Goal: Task Accomplishment & Management: Use online tool/utility

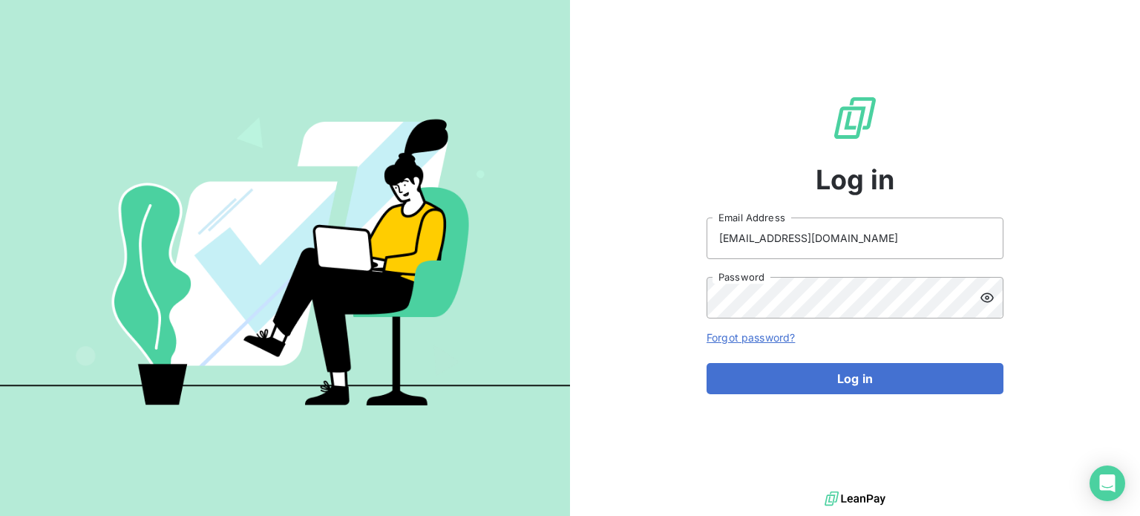
drag, startPoint x: 802, startPoint y: 379, endPoint x: 810, endPoint y: 409, distance: 30.8
click at [802, 380] on button "Log in" at bounding box center [855, 378] width 297 height 31
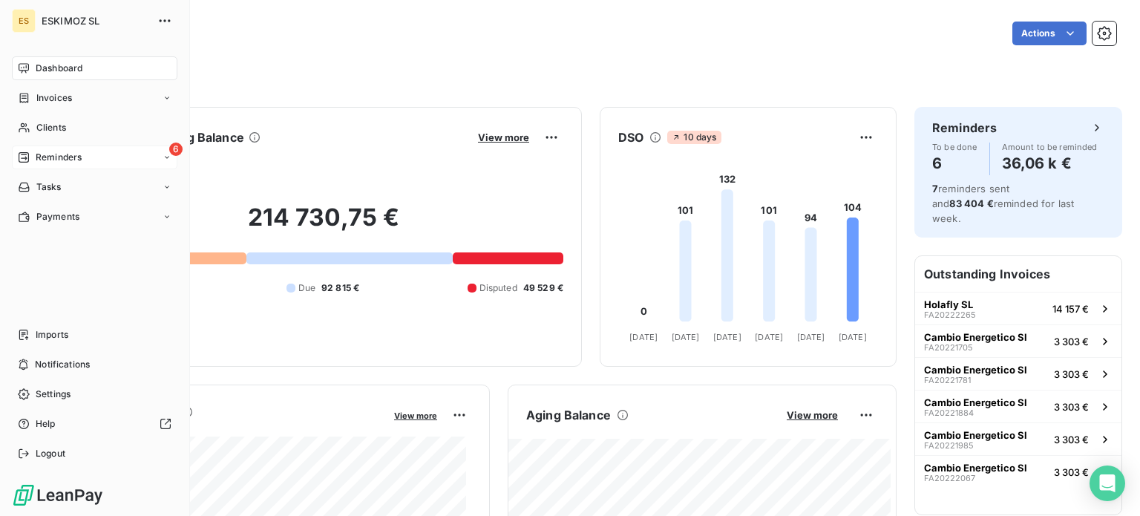
click at [75, 151] on div "6 Reminders" at bounding box center [94, 157] width 165 height 24
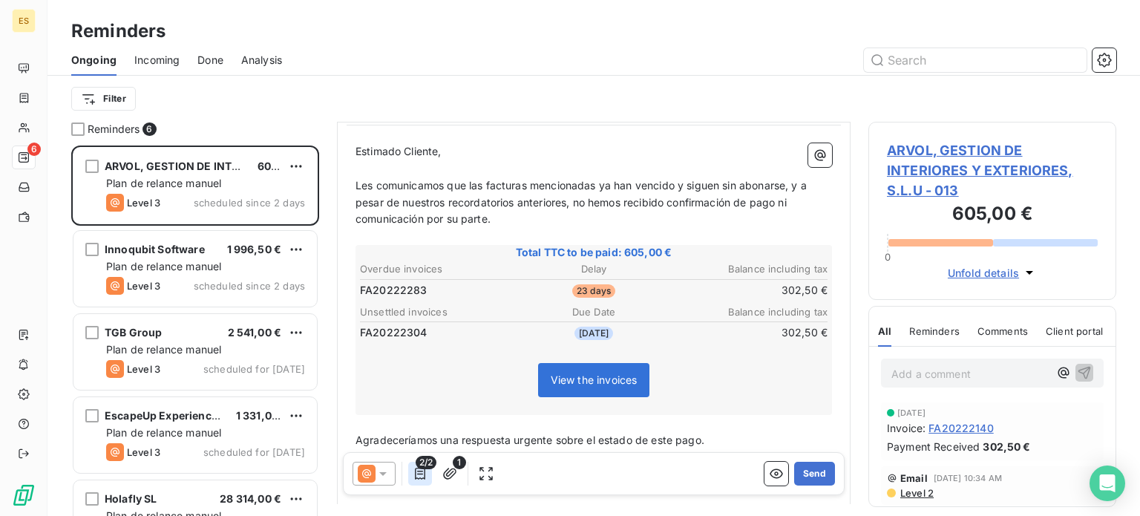
click at [422, 471] on icon "button" at bounding box center [420, 473] width 15 height 15
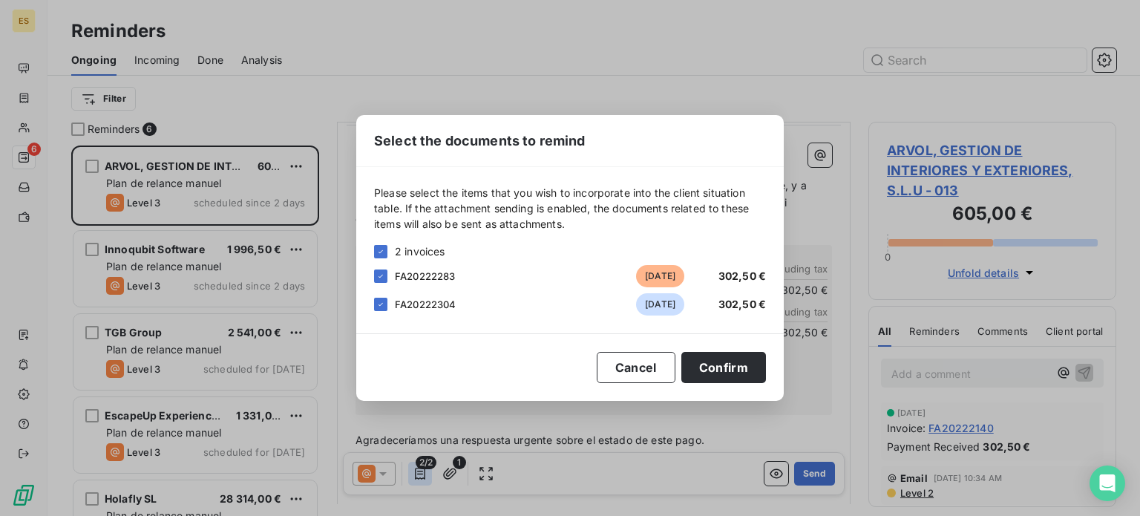
click at [422, 471] on div "Select the documents to remind Please select the items that you wish to incorpo…" at bounding box center [570, 258] width 1140 height 516
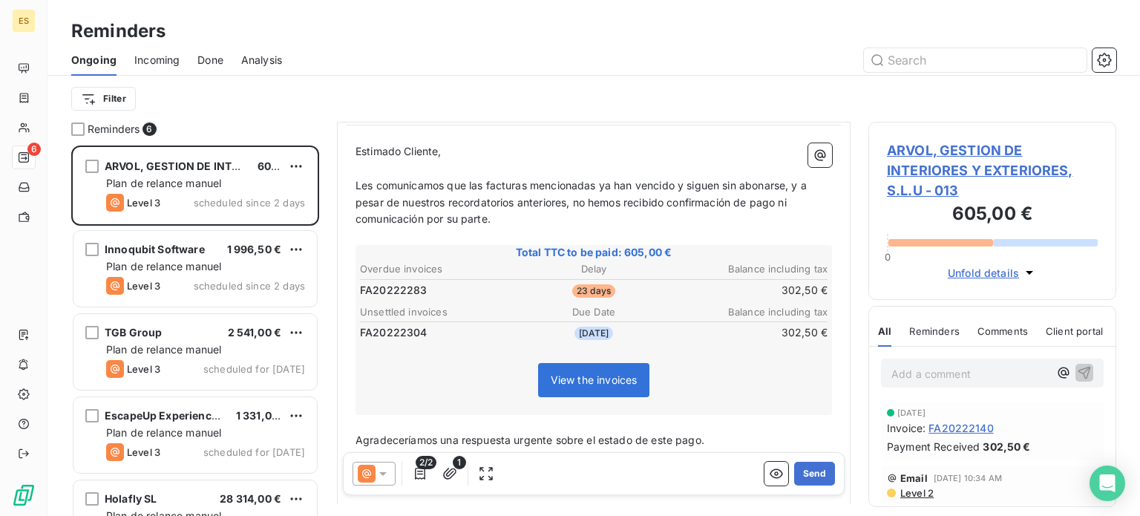
click at [380, 477] on icon at bounding box center [383, 473] width 15 height 15
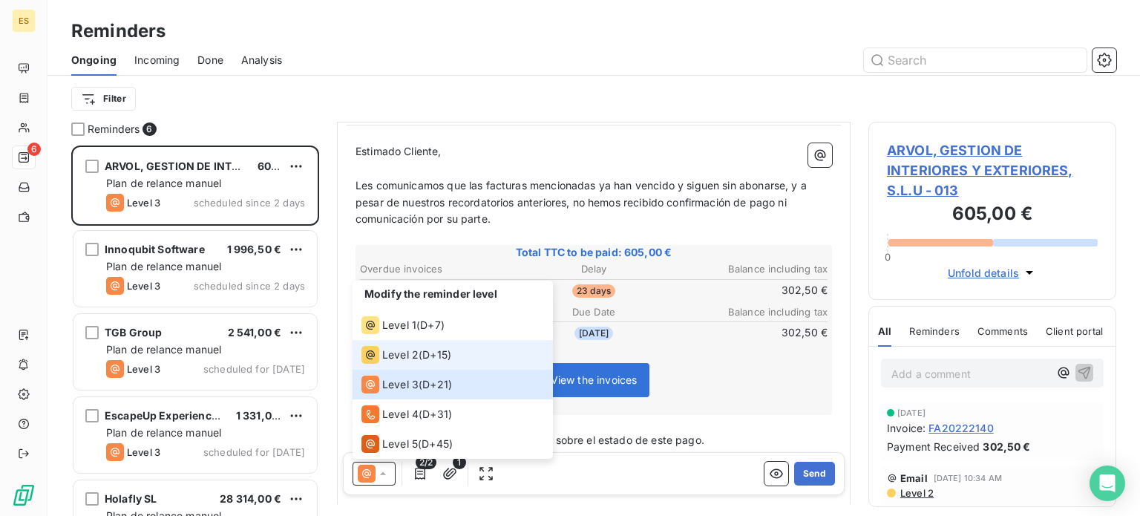
click at [396, 353] on span "Level 2" at bounding box center [400, 354] width 36 height 15
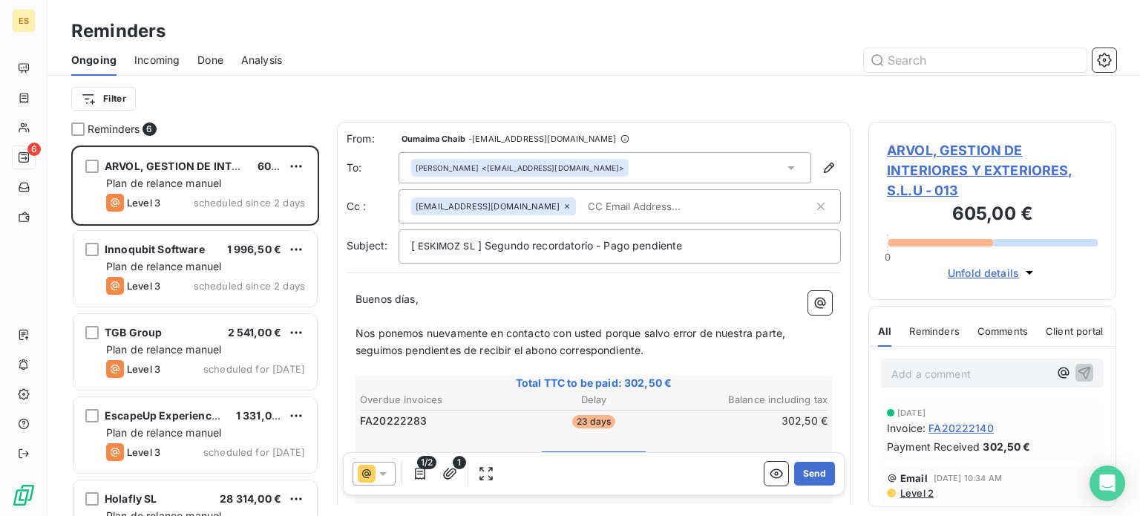
click at [610, 204] on input "text" at bounding box center [667, 206] width 171 height 22
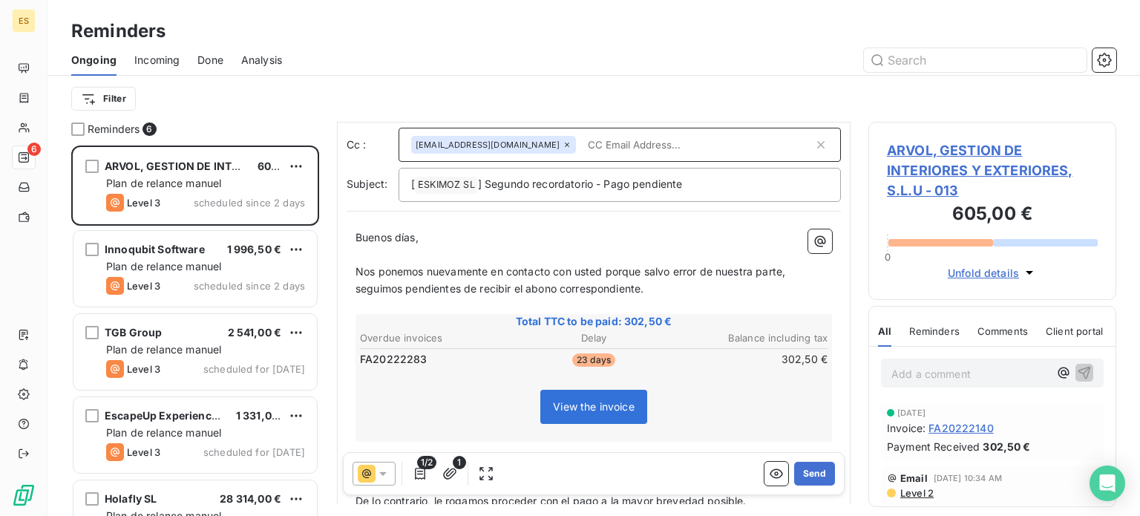
scroll to position [148, 0]
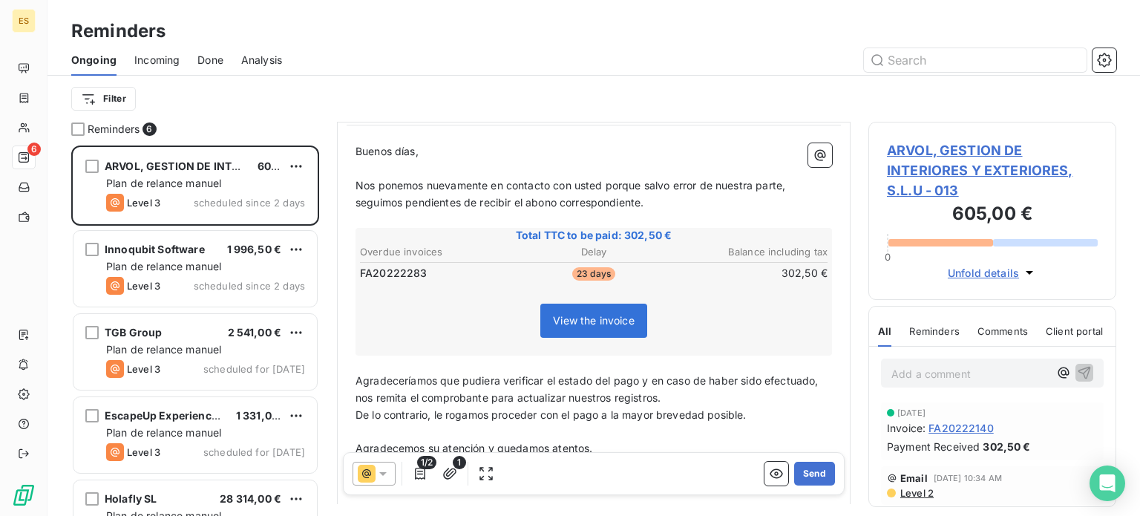
click at [428, 461] on span "1/2" at bounding box center [426, 462] width 19 height 13
click at [424, 468] on span "1/2" at bounding box center [426, 462] width 19 height 13
click at [415, 474] on icon "button" at bounding box center [420, 474] width 10 height 12
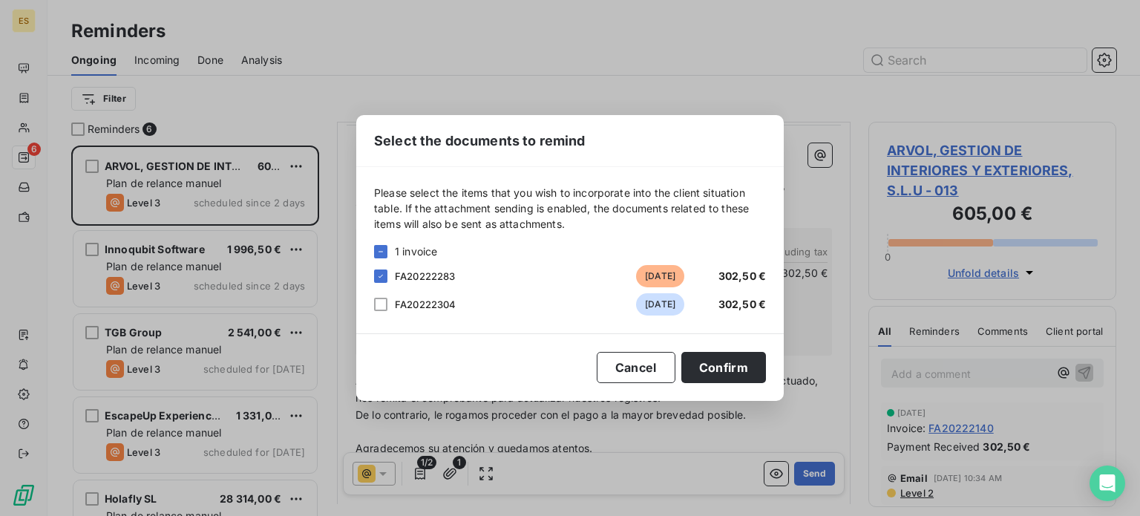
click at [390, 295] on div "FA20222304 [DATE] 302,50 €" at bounding box center [570, 304] width 392 height 22
click at [389, 312] on div "FA20222304 [DATE] 302,50 €" at bounding box center [570, 304] width 392 height 22
click at [383, 305] on div at bounding box center [380, 304] width 13 height 13
click at [715, 362] on button "Confirm" at bounding box center [723, 367] width 85 height 31
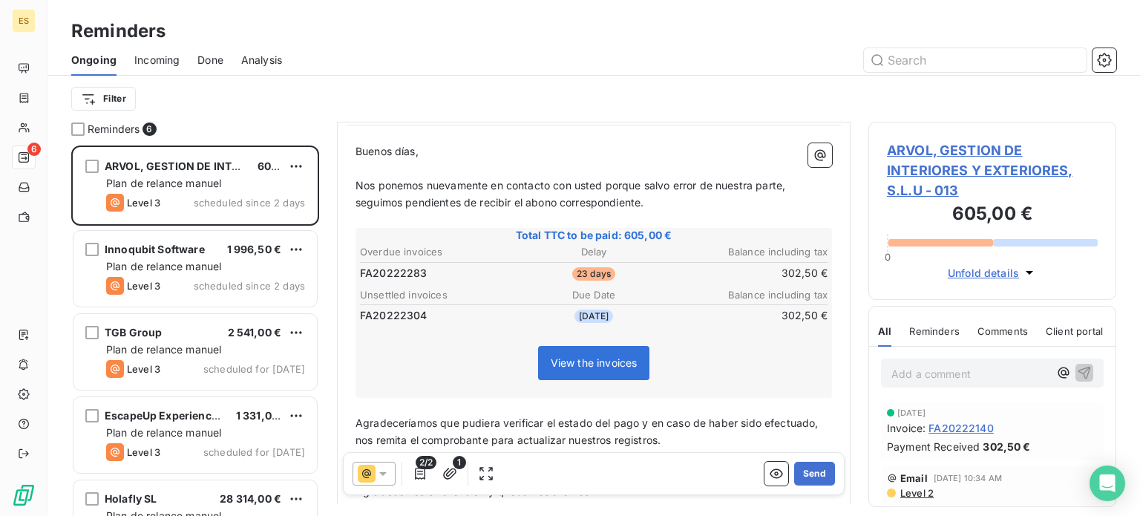
click at [910, 490] on span "Level 2" at bounding box center [916, 493] width 35 height 12
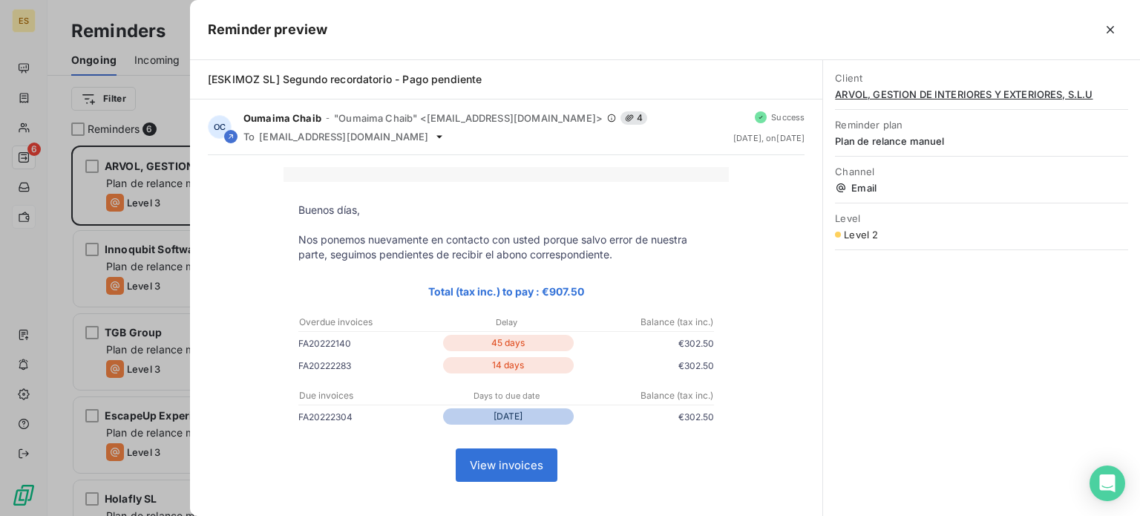
drag, startPoint x: 19, startPoint y: 211, endPoint x: 25, endPoint y: 217, distance: 8.4
click at [25, 217] on div at bounding box center [570, 258] width 1140 height 516
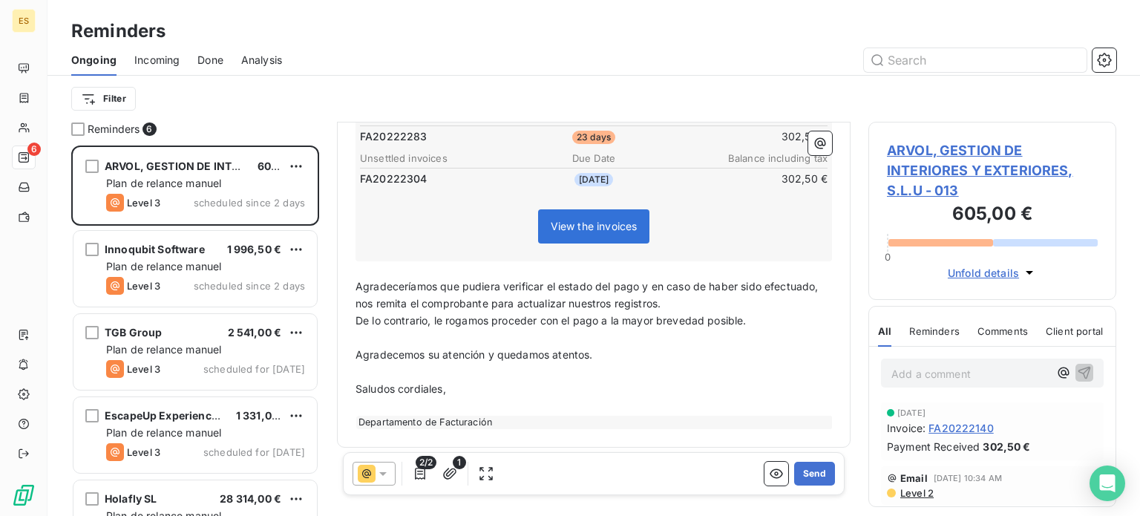
scroll to position [286, 0]
click at [850, 369] on div "Reminders 6 ARVOL, GESTION DE INTERIORES Y EXTERIORES, S.L.U 605,00 € Plan de r…" at bounding box center [593, 319] width 1092 height 394
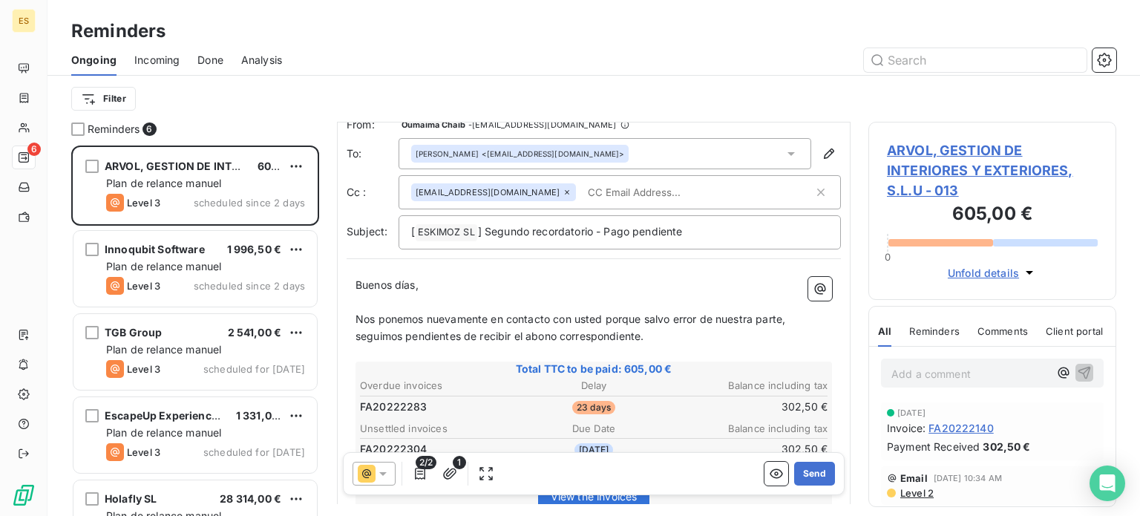
scroll to position [0, 0]
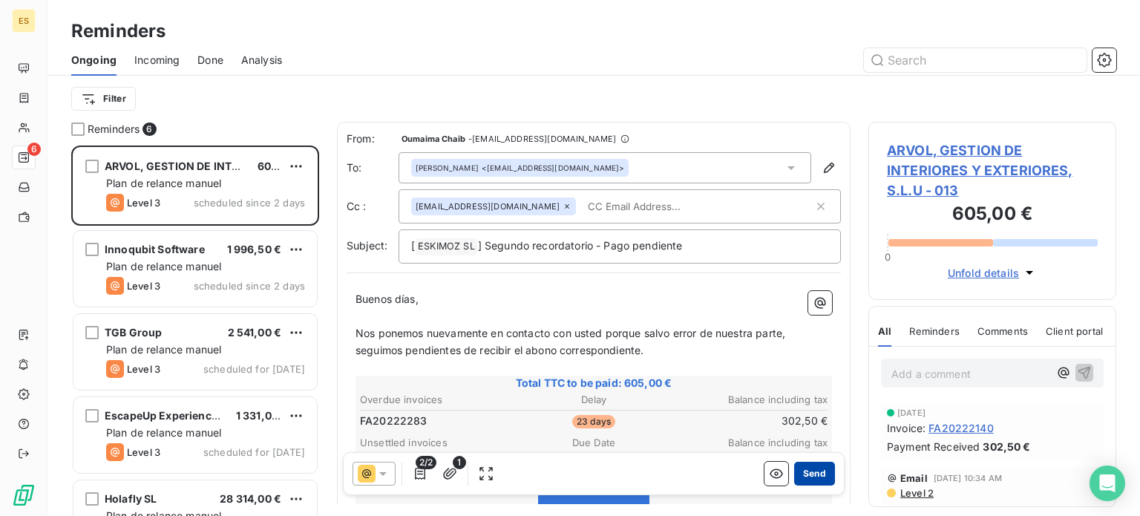
click at [811, 468] on button "Send" at bounding box center [814, 474] width 41 height 24
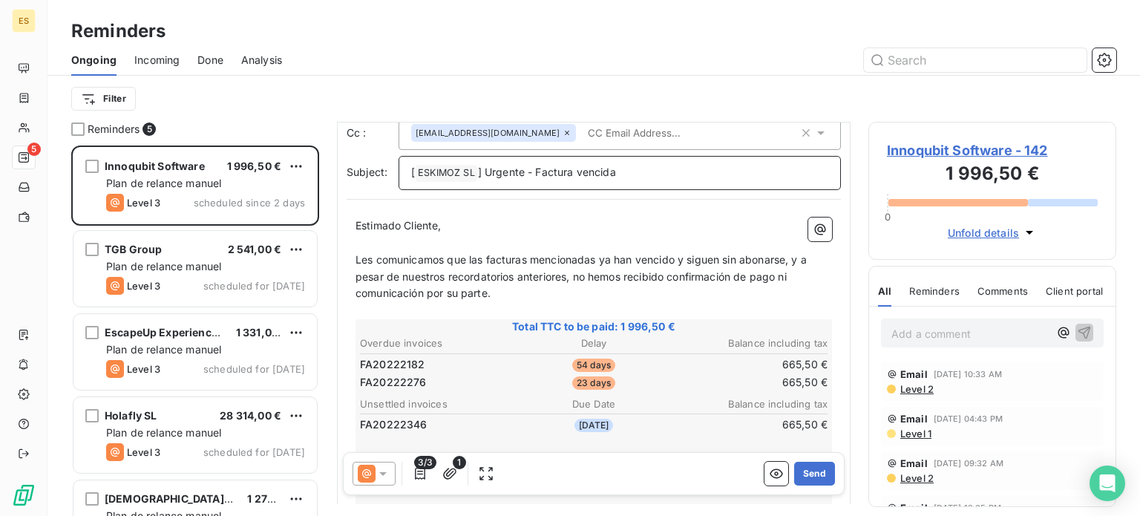
click at [573, 174] on span "] Urgente - Factura vencida" at bounding box center [547, 171] width 138 height 13
click at [620, 172] on span "] Urgente - Facturas vencida" at bounding box center [549, 171] width 143 height 13
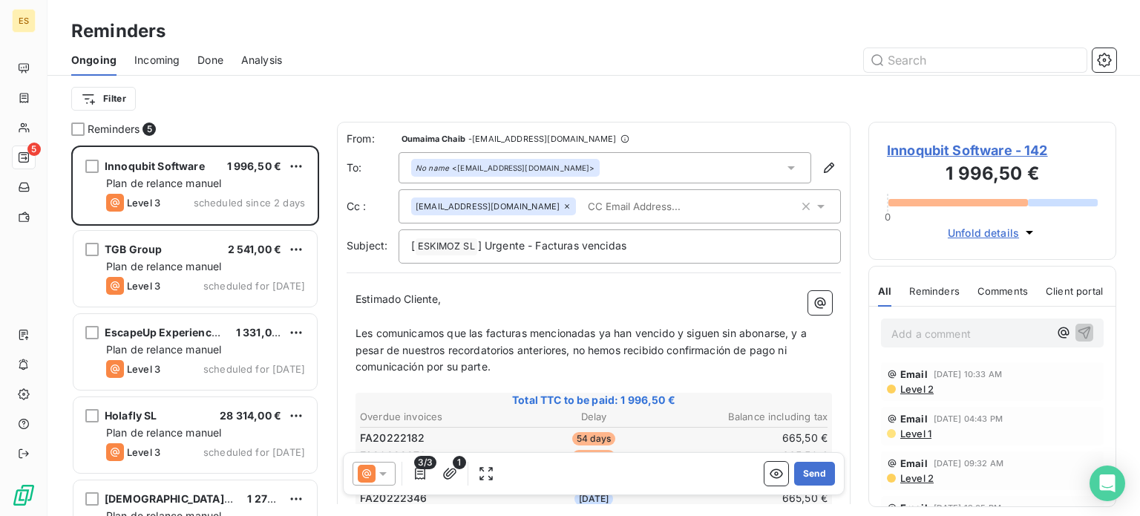
click at [563, 189] on div "[EMAIL_ADDRESS][DOMAIN_NAME]" at bounding box center [620, 206] width 442 height 34
click at [582, 210] on input "text" at bounding box center [667, 206] width 171 height 22
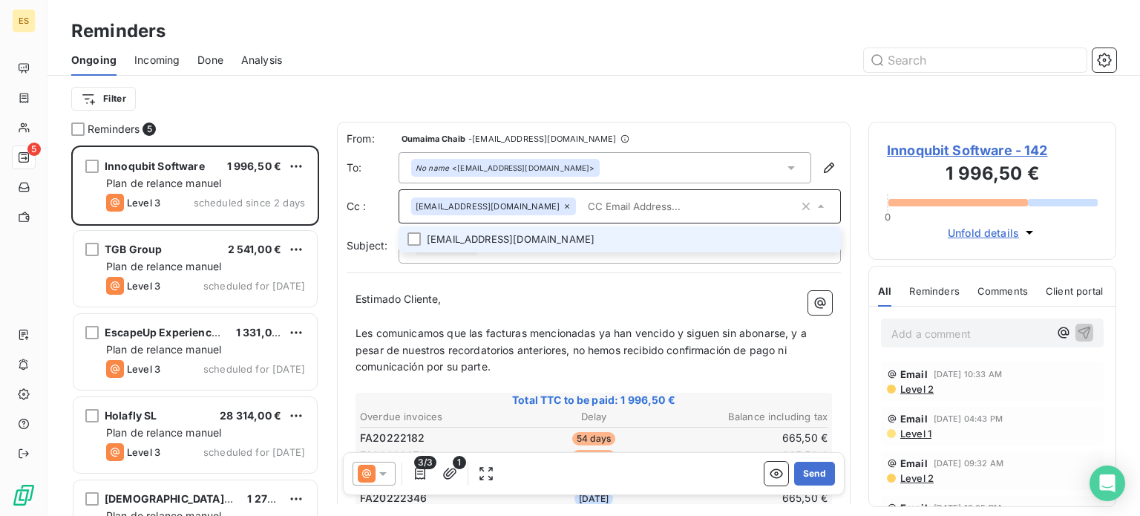
click at [433, 240] on li "[EMAIL_ADDRESS][DOMAIN_NAME]" at bounding box center [620, 239] width 442 height 26
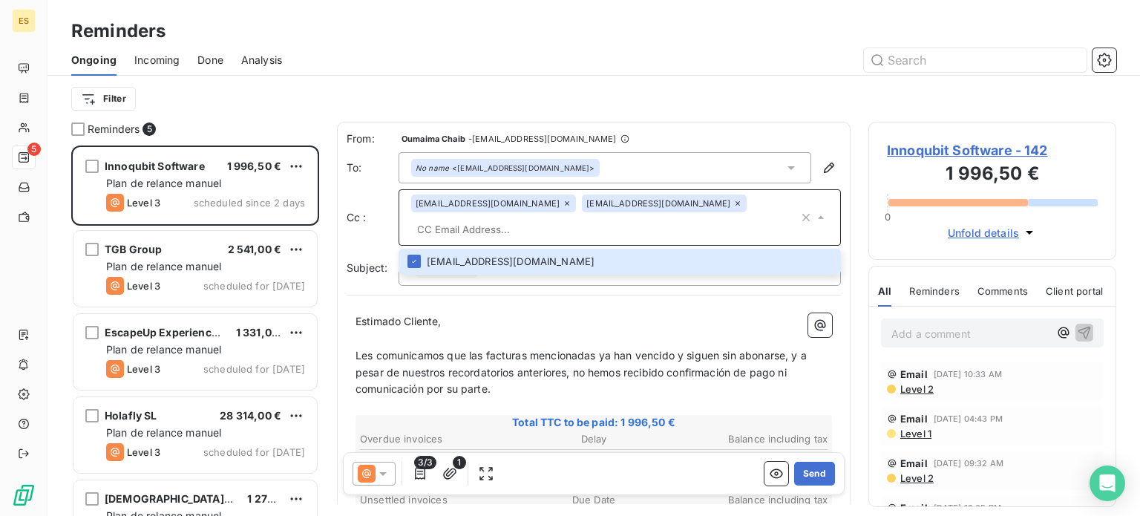
click at [537, 330] on p "﻿" at bounding box center [593, 338] width 476 height 17
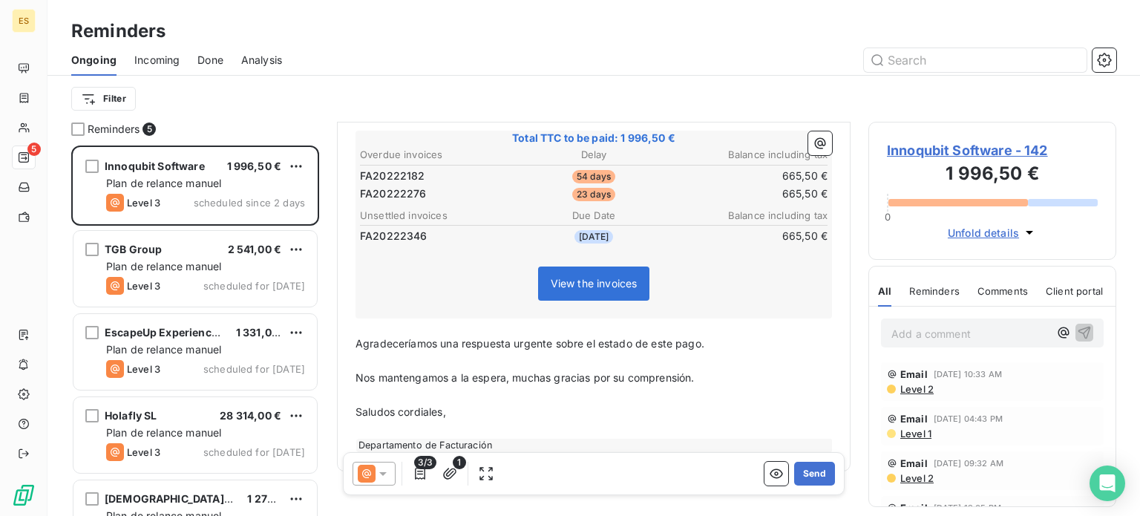
scroll to position [287, 0]
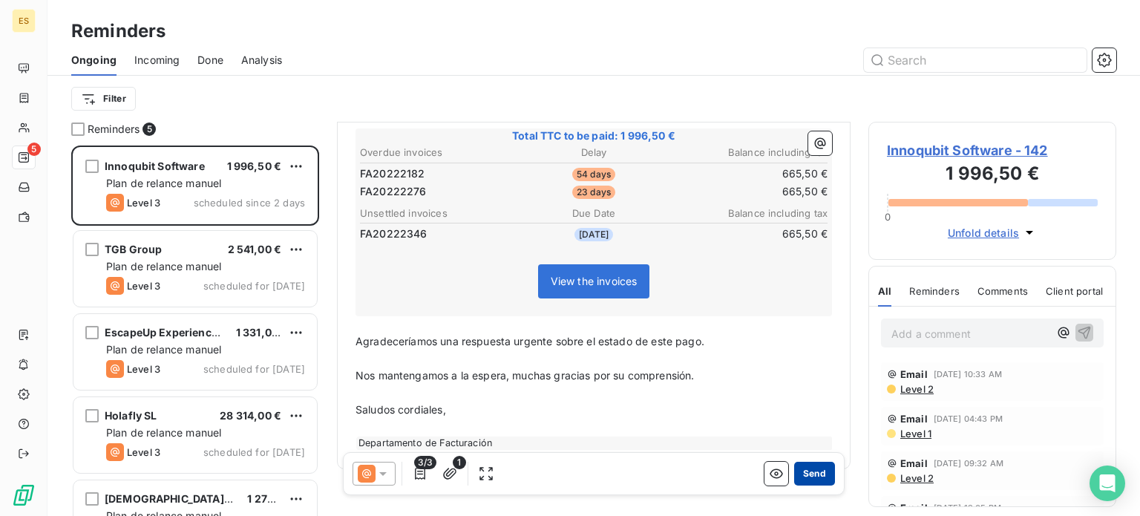
click at [803, 473] on button "Send" at bounding box center [814, 474] width 41 height 24
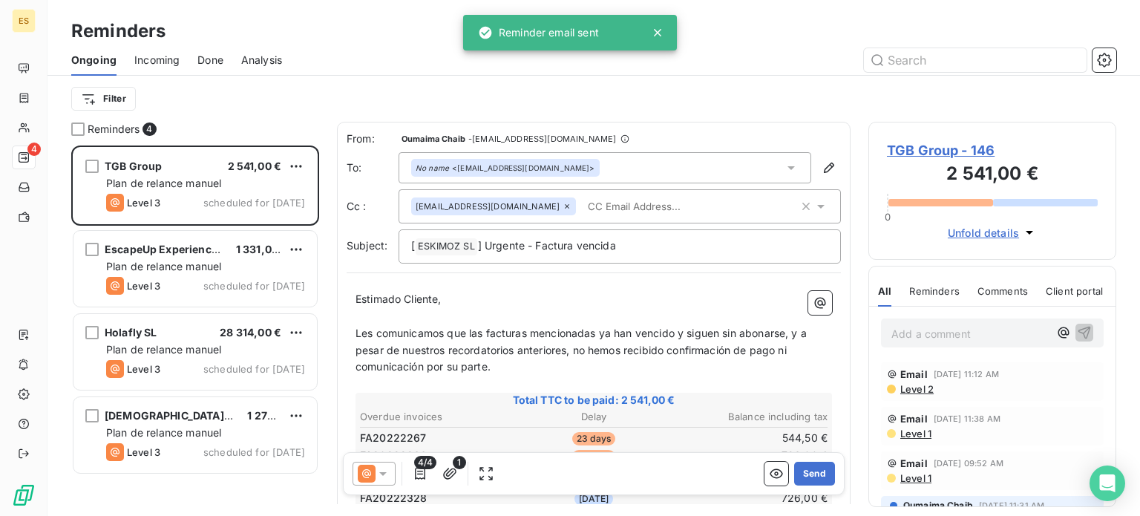
click at [582, 200] on input "text" at bounding box center [667, 206] width 171 height 22
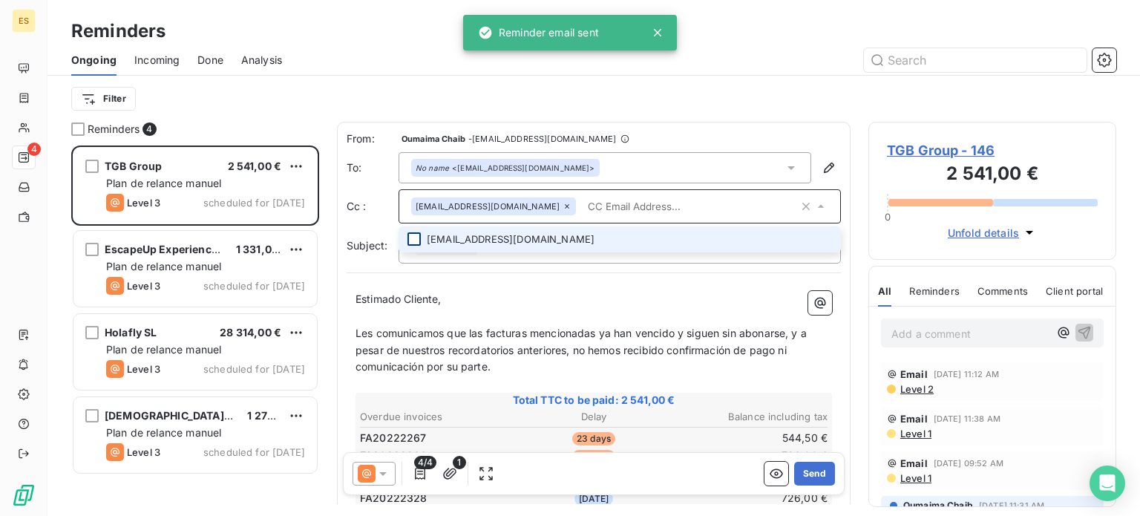
click at [416, 242] on div at bounding box center [413, 238] width 13 height 13
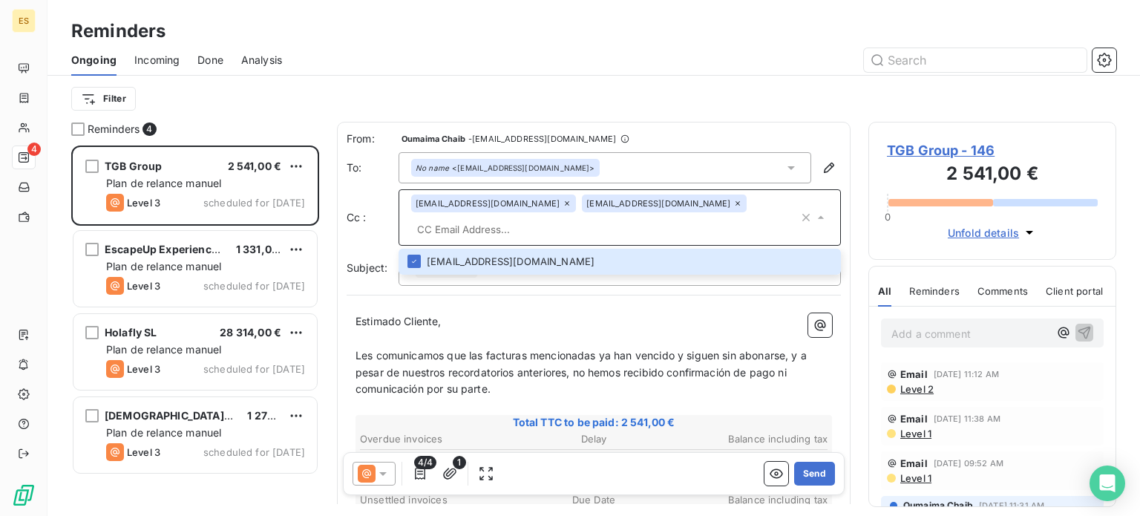
click at [488, 330] on p "﻿" at bounding box center [593, 338] width 476 height 17
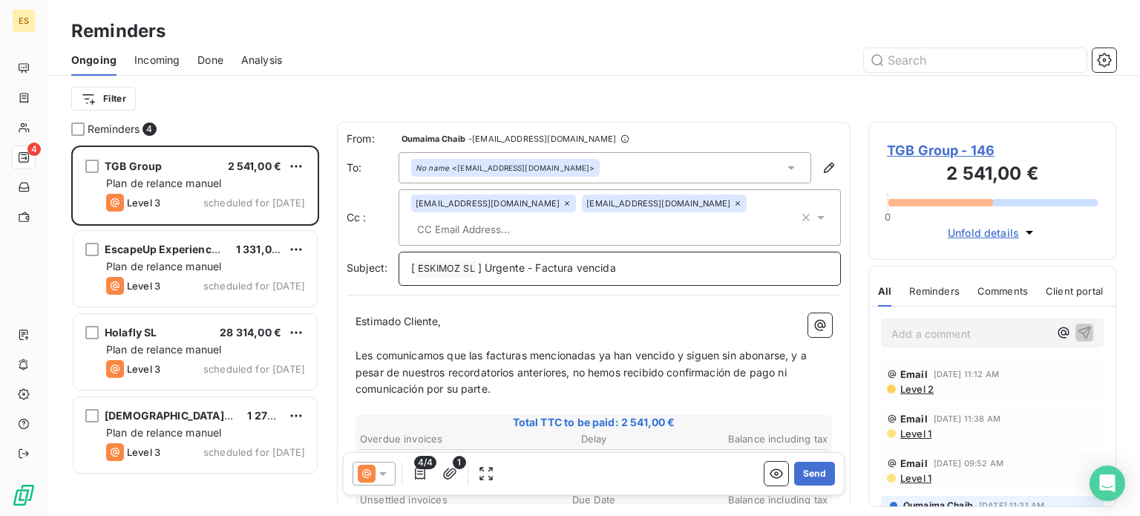
click at [575, 261] on span "] Urgente - Factura vencida" at bounding box center [547, 267] width 138 height 13
click at [572, 261] on span "] Urgente - Factura vencida" at bounding box center [547, 267] width 138 height 13
click at [620, 261] on span "] Urgente - Facturas vencida" at bounding box center [549, 267] width 143 height 13
click at [803, 474] on button "Send" at bounding box center [814, 474] width 41 height 24
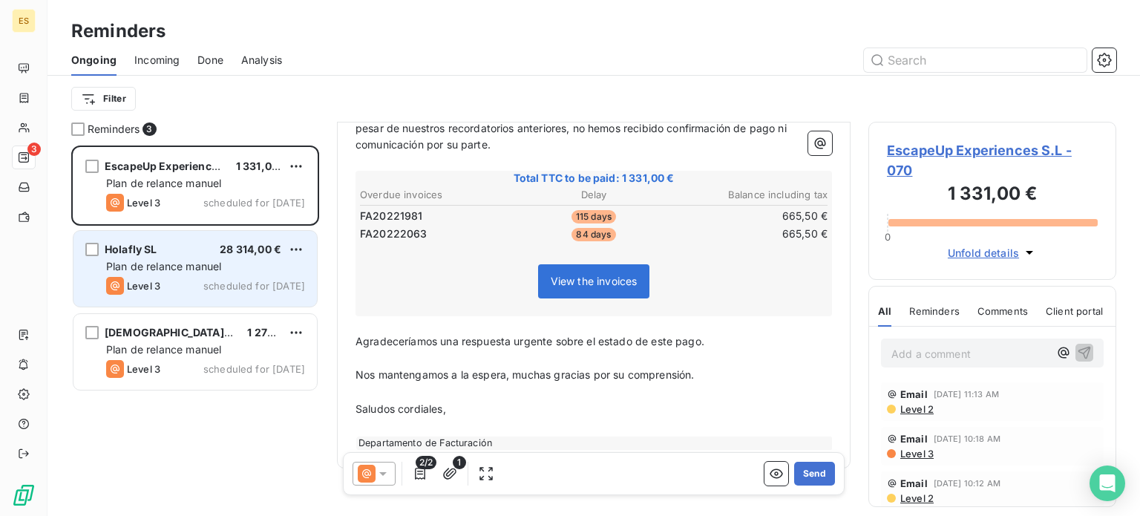
click at [162, 249] on div "Holafly SL 28 314,00 €" at bounding box center [205, 249] width 199 height 13
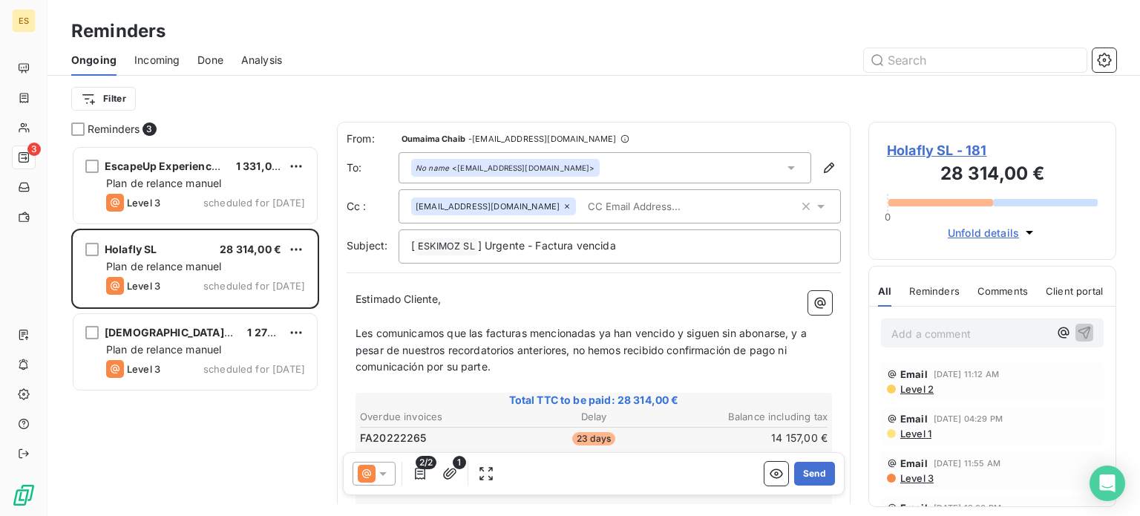
click at [582, 207] on input "text" at bounding box center [667, 206] width 171 height 22
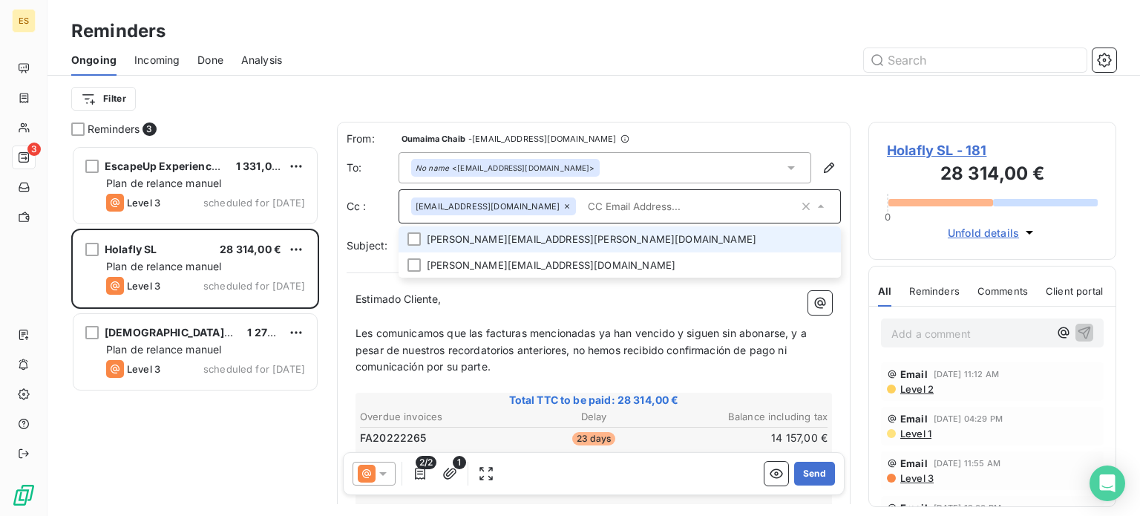
drag, startPoint x: 429, startPoint y: 242, endPoint x: 595, endPoint y: 222, distance: 167.4
click at [430, 243] on li "[PERSON_NAME][EMAIL_ADDRESS][PERSON_NAME][DOMAIN_NAME]" at bounding box center [620, 239] width 442 height 26
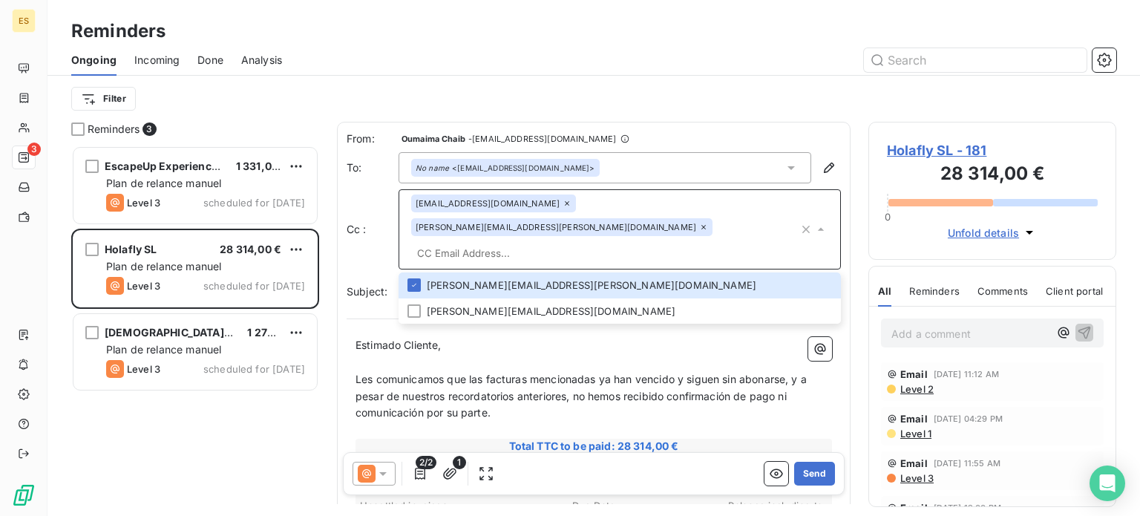
click at [660, 242] on input "text" at bounding box center [604, 253] width 387 height 22
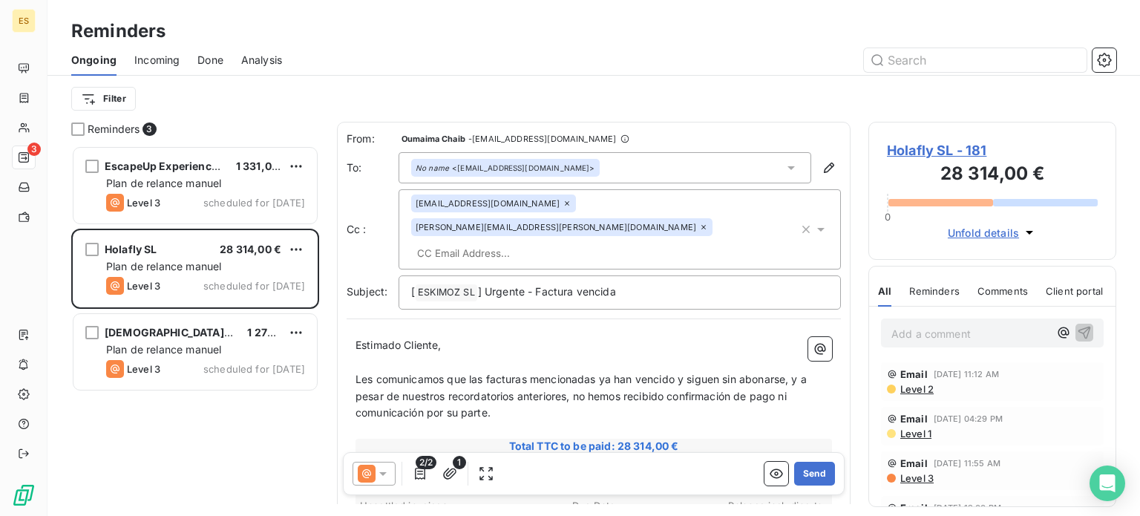
drag, startPoint x: 436, startPoint y: 231, endPoint x: 430, endPoint y: 247, distance: 17.4
click at [436, 242] on input "text" at bounding box center [496, 253] width 171 height 22
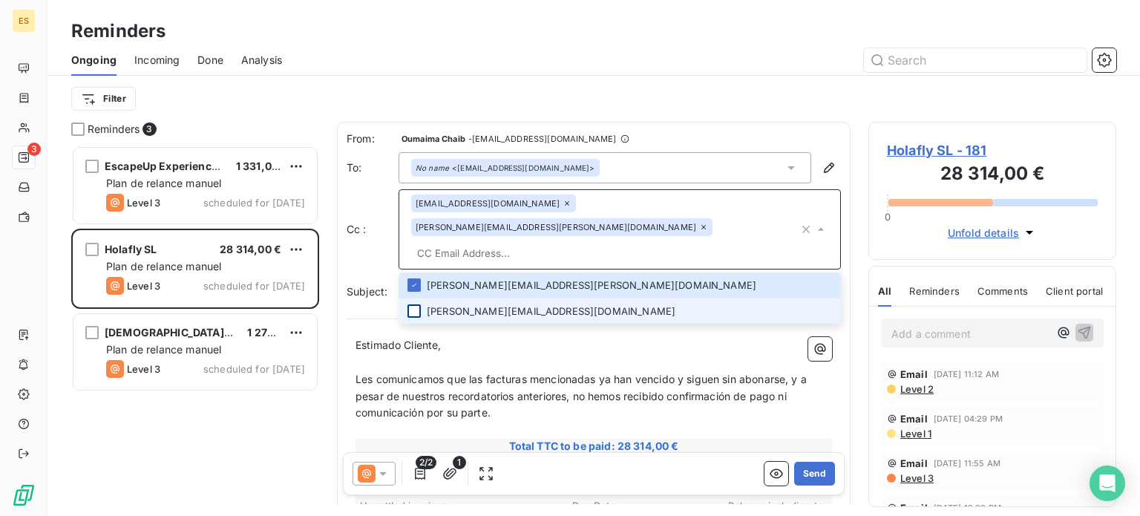
click at [413, 304] on div at bounding box center [413, 310] width 13 height 13
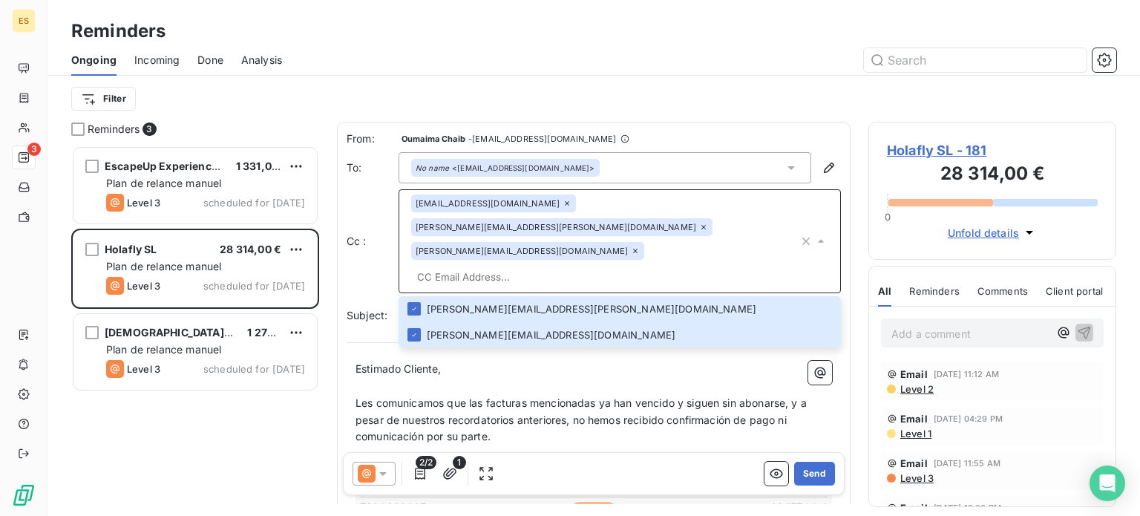
click at [498, 396] on span "Les comunicamos que las facturas mencionadas ya han vencido y siguen sin abonar…" at bounding box center [582, 419] width 454 height 47
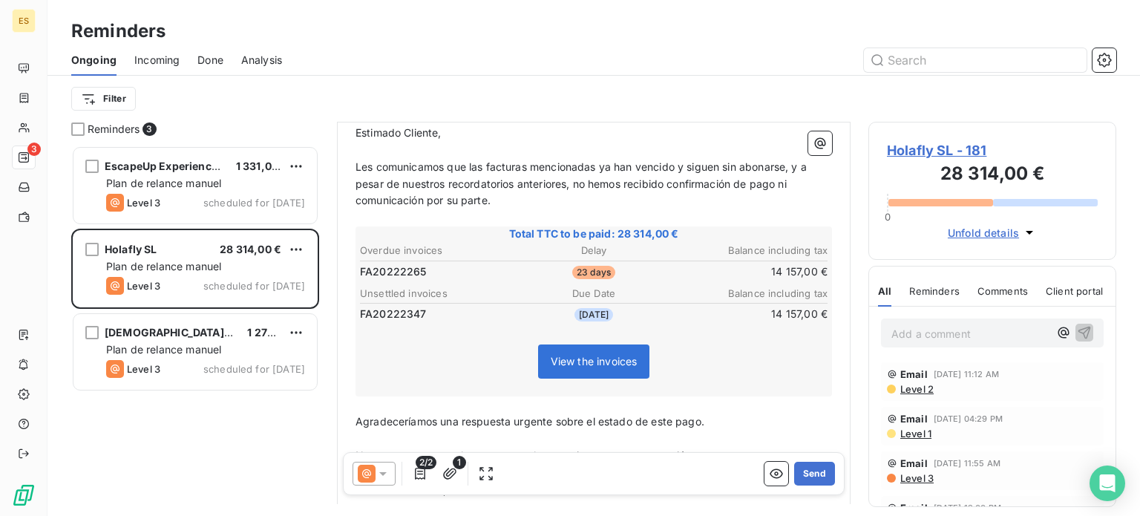
scroll to position [292, 0]
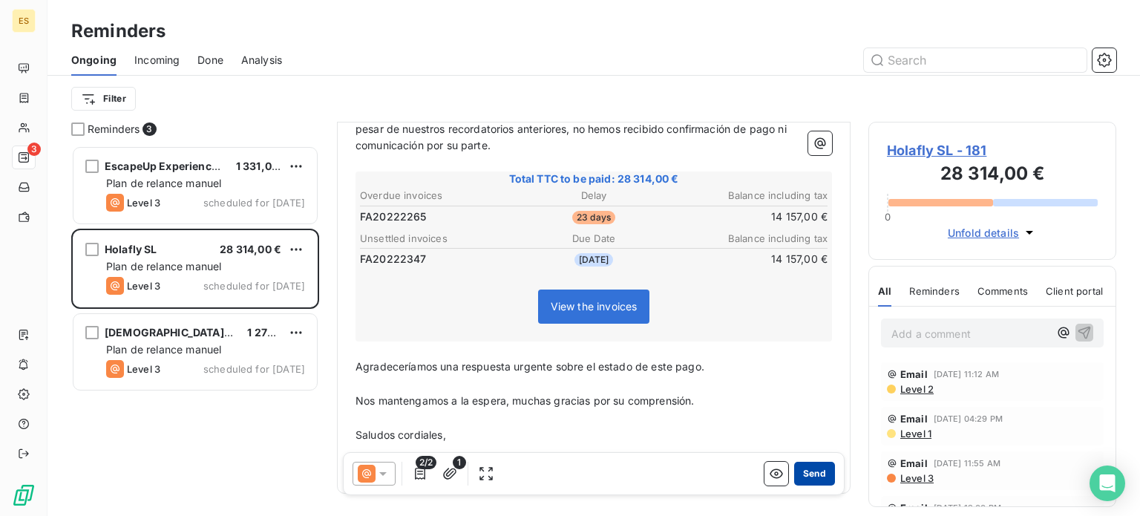
click at [802, 477] on button "Send" at bounding box center [814, 474] width 41 height 24
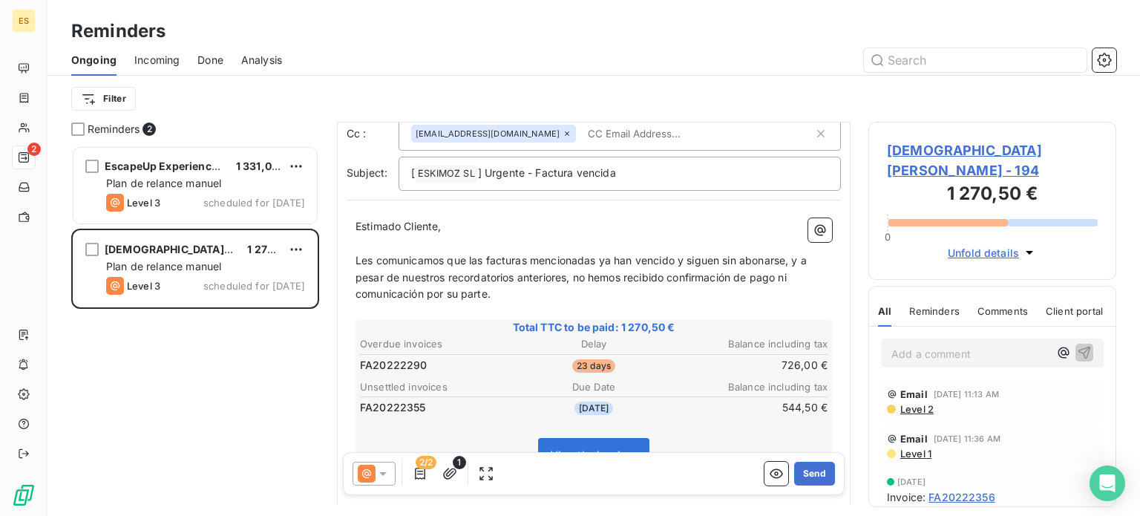
scroll to position [74, 0]
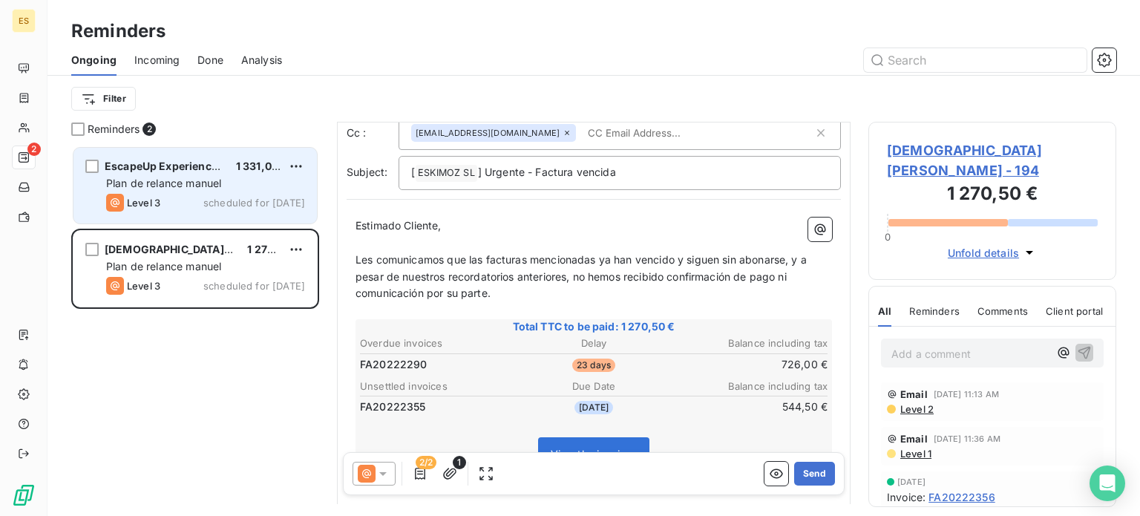
click at [148, 159] on div "EscapeUp Experiences S.L" at bounding box center [164, 166] width 119 height 15
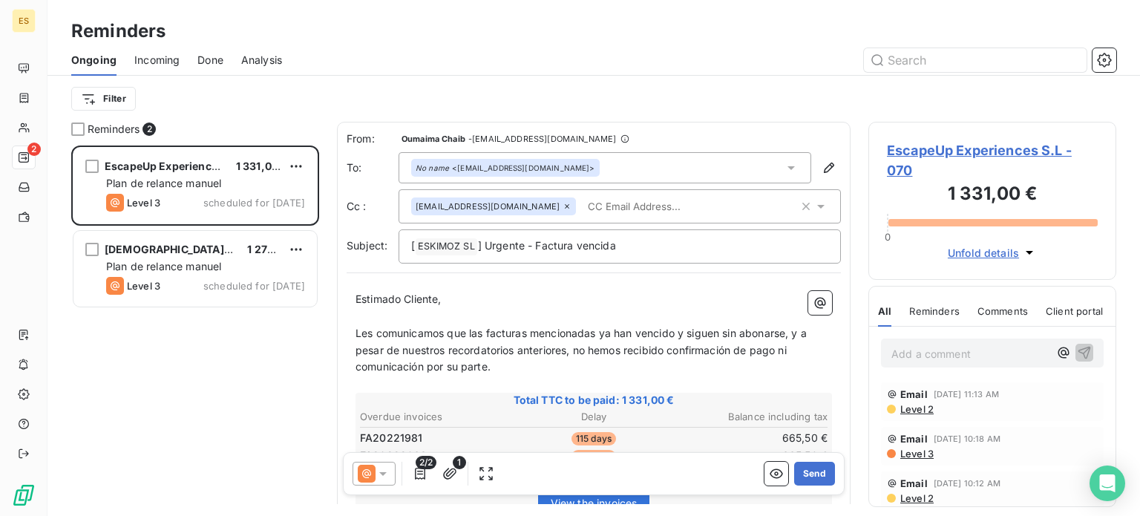
click at [582, 201] on input "text" at bounding box center [667, 206] width 171 height 22
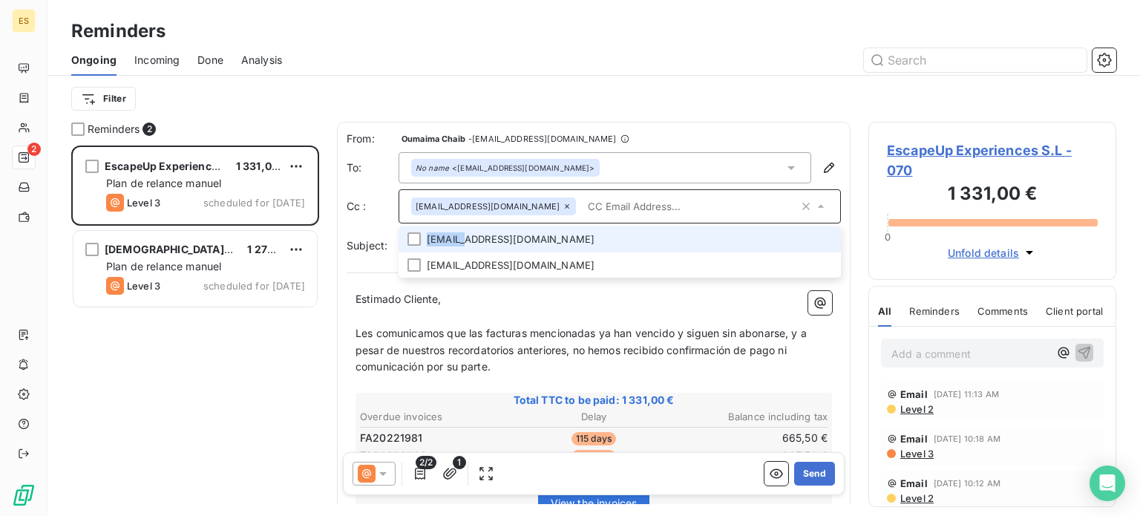
drag, startPoint x: 465, startPoint y: 244, endPoint x: 614, endPoint y: 225, distance: 151.1
click at [465, 246] on li "[EMAIL_ADDRESS][DOMAIN_NAME]" at bounding box center [620, 239] width 442 height 26
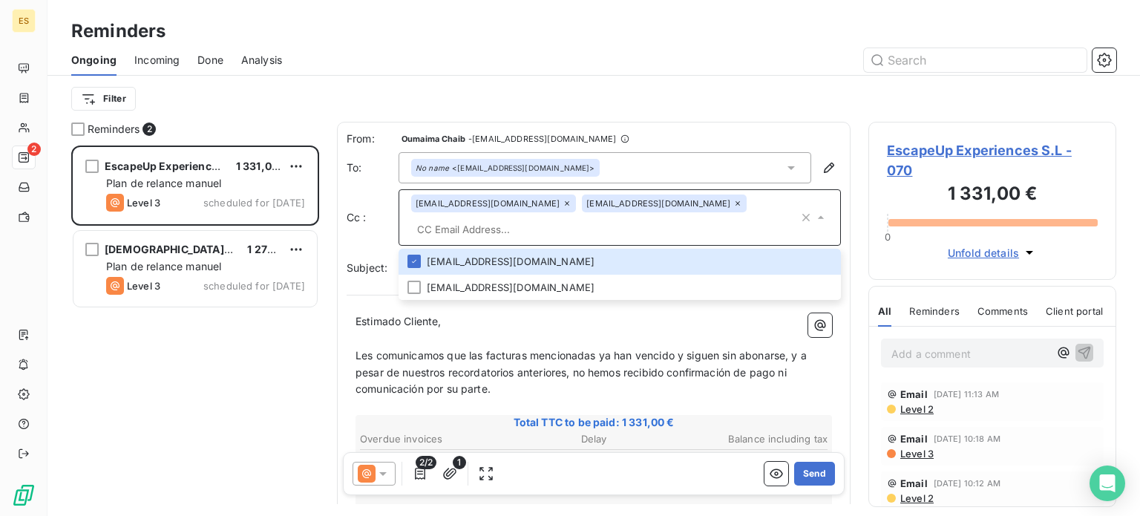
click at [686, 218] on input "text" at bounding box center [604, 229] width 387 height 22
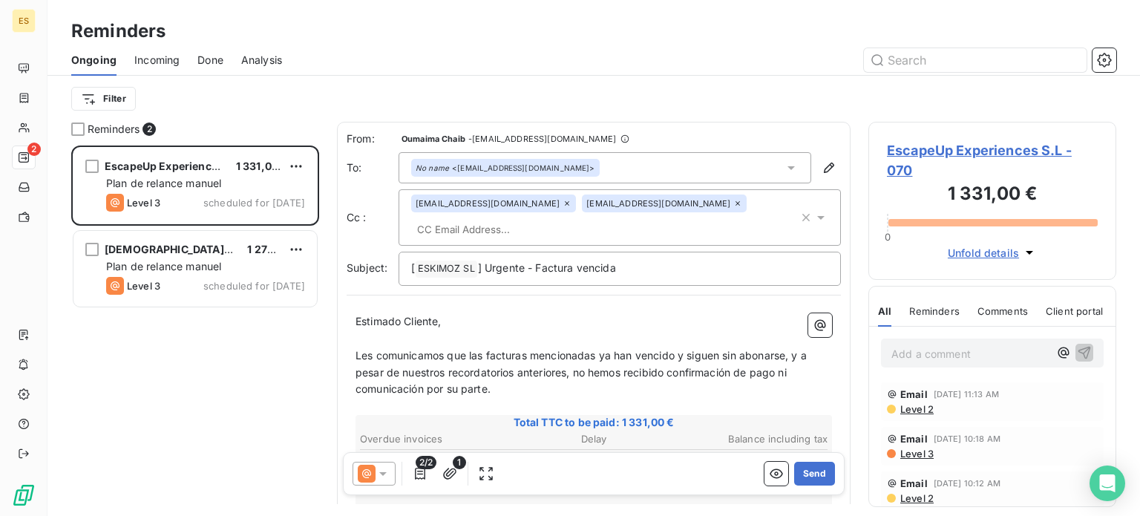
click at [583, 218] on input "text" at bounding box center [496, 229] width 171 height 22
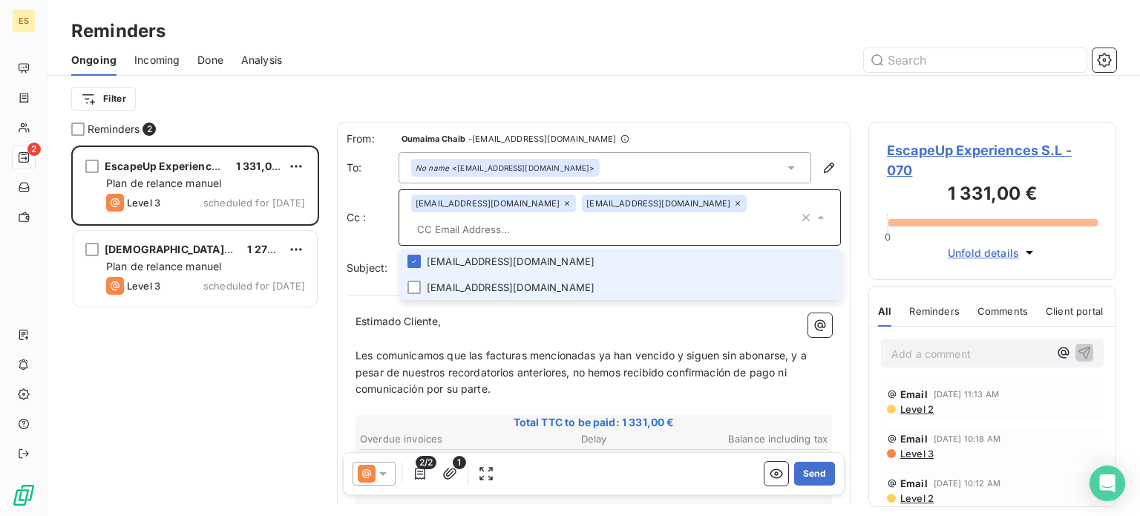
click at [427, 275] on li "[EMAIL_ADDRESS][DOMAIN_NAME]" at bounding box center [620, 288] width 442 height 26
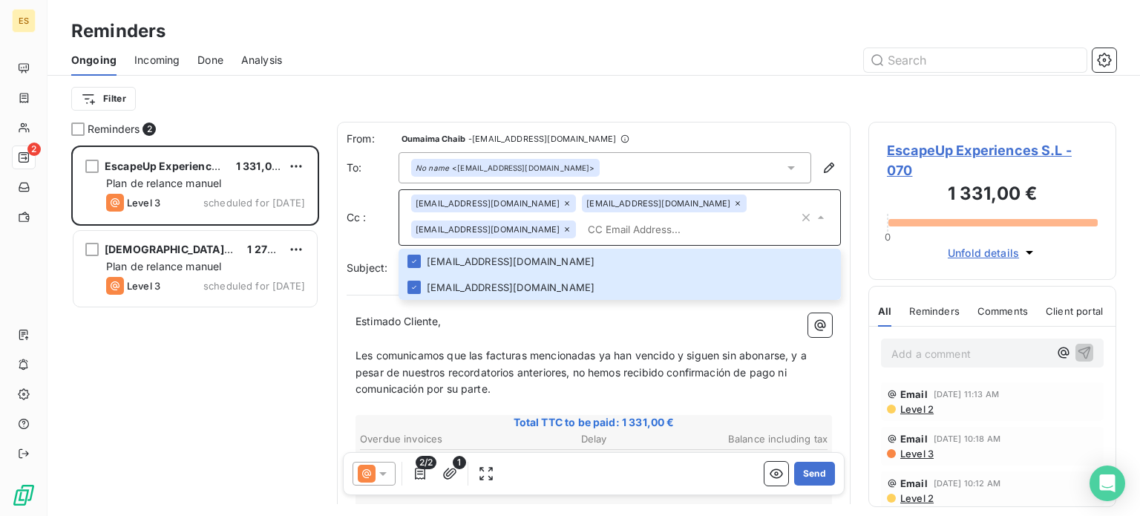
click at [582, 220] on input "text" at bounding box center [690, 229] width 217 height 22
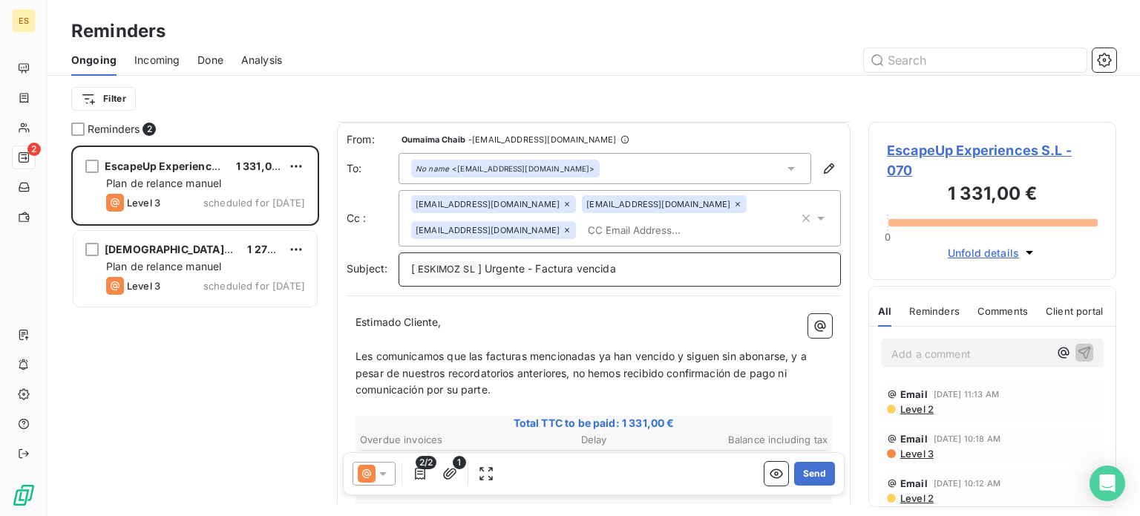
drag, startPoint x: 574, startPoint y: 265, endPoint x: 598, endPoint y: 278, distance: 27.2
click at [574, 266] on span "] Urgente - Factura vencida" at bounding box center [547, 268] width 138 height 13
click at [620, 269] on span "] Urgente - Facturas vencida" at bounding box center [549, 268] width 143 height 13
click at [582, 225] on input "text" at bounding box center [667, 229] width 171 height 22
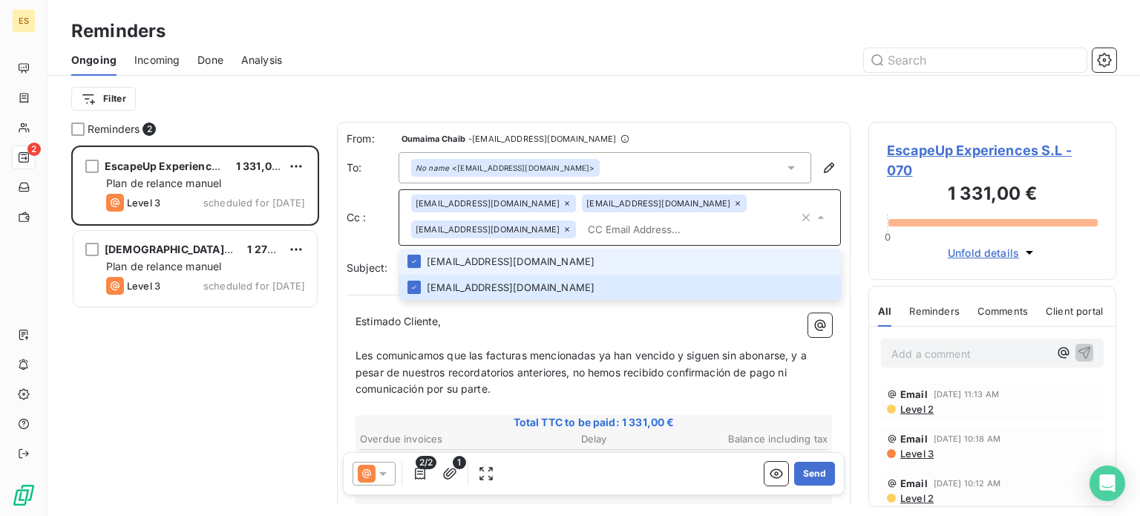
paste input "[PERSON_NAME][EMAIL_ADDRESS][PERSON_NAME][DOMAIN_NAME]"
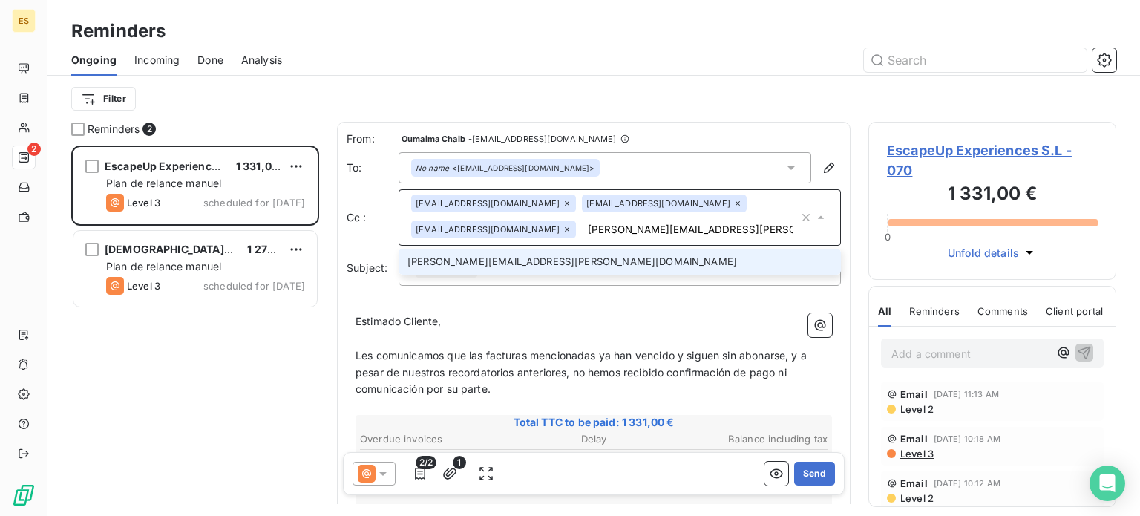
type input "[PERSON_NAME][EMAIL_ADDRESS][PERSON_NAME][DOMAIN_NAME]"
click at [502, 255] on li "[PERSON_NAME][EMAIL_ADDRESS][PERSON_NAME][DOMAIN_NAME]" at bounding box center [620, 262] width 442 height 26
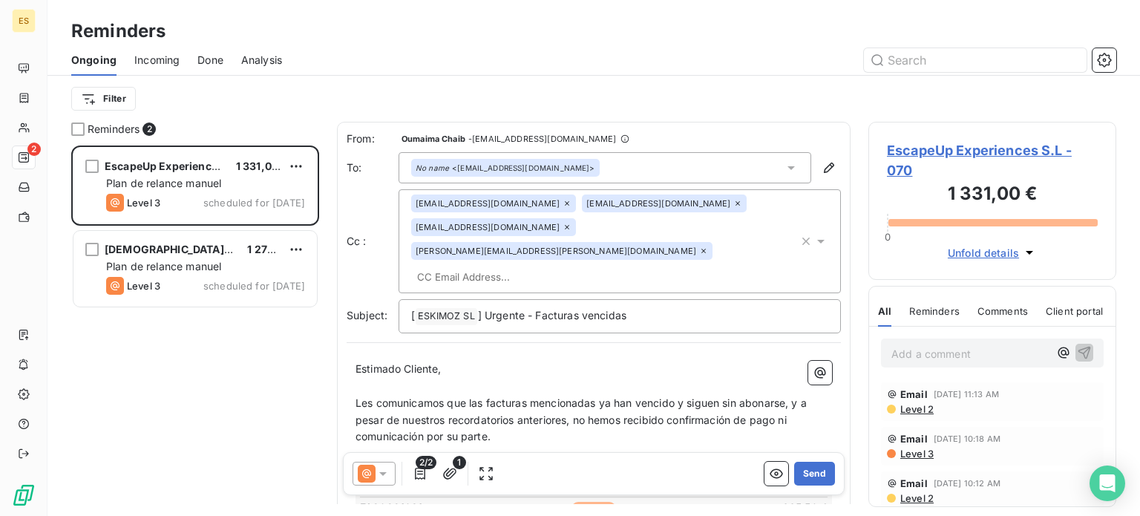
click at [583, 266] on input "text" at bounding box center [496, 277] width 171 height 22
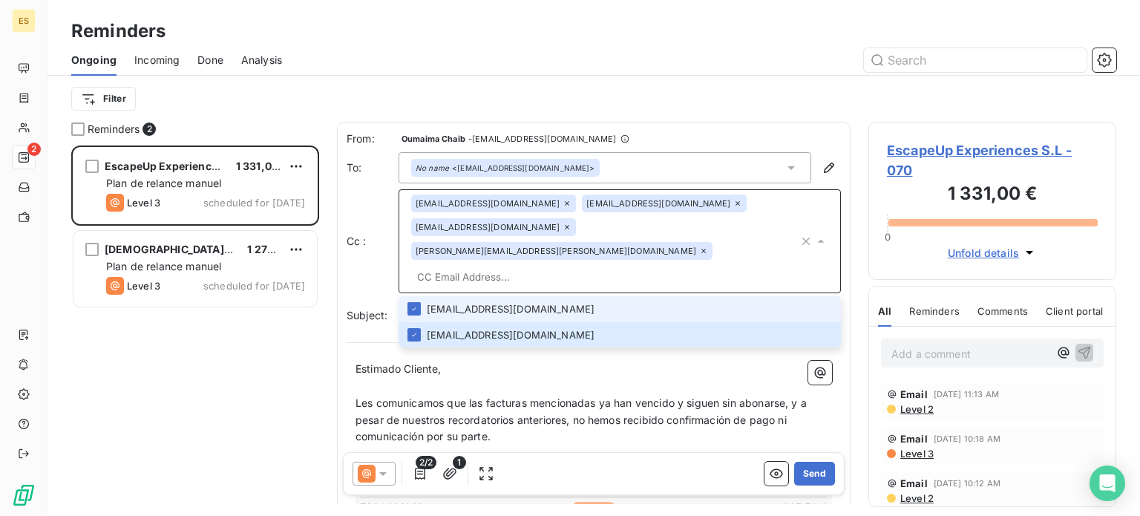
paste input "[EMAIL_ADDRESS][DOMAIN_NAME]"
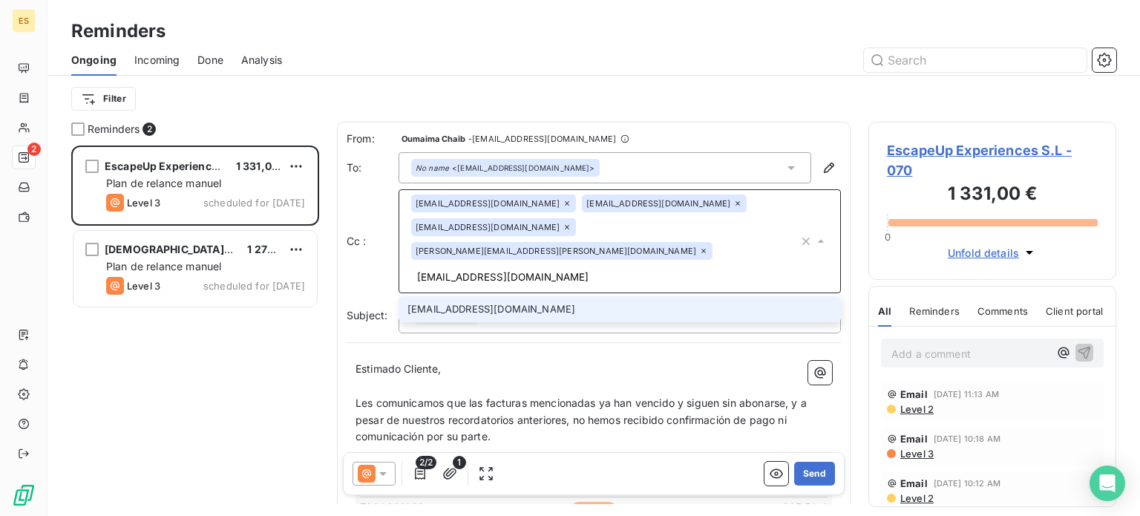
type input "[EMAIL_ADDRESS][DOMAIN_NAME]"
click at [568, 296] on li "[EMAIL_ADDRESS][DOMAIN_NAME]" at bounding box center [620, 309] width 442 height 26
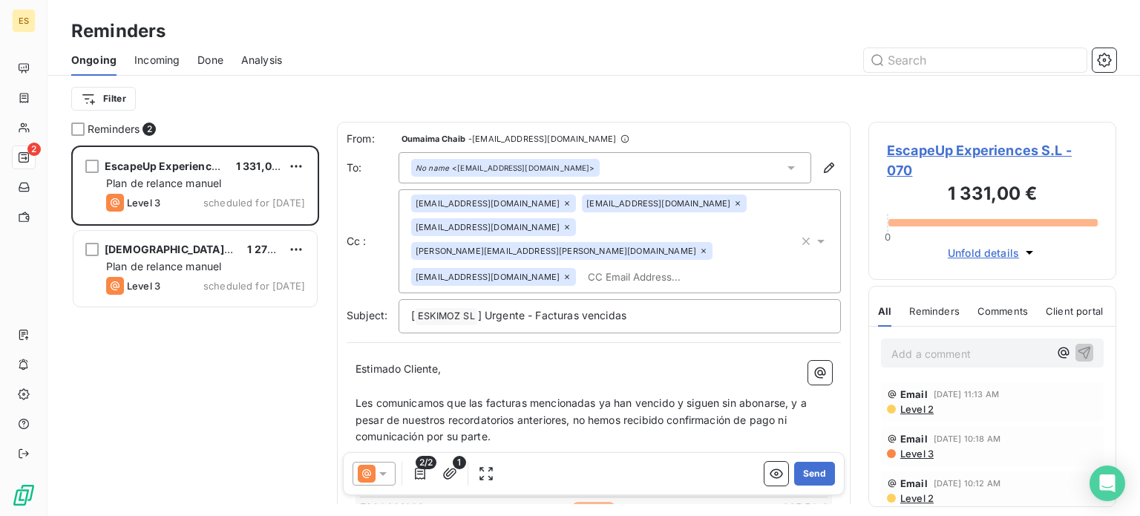
click at [571, 396] on span "Les comunicamos que las facturas mencionadas ya han vencido y siguen sin abonar…" at bounding box center [582, 419] width 454 height 47
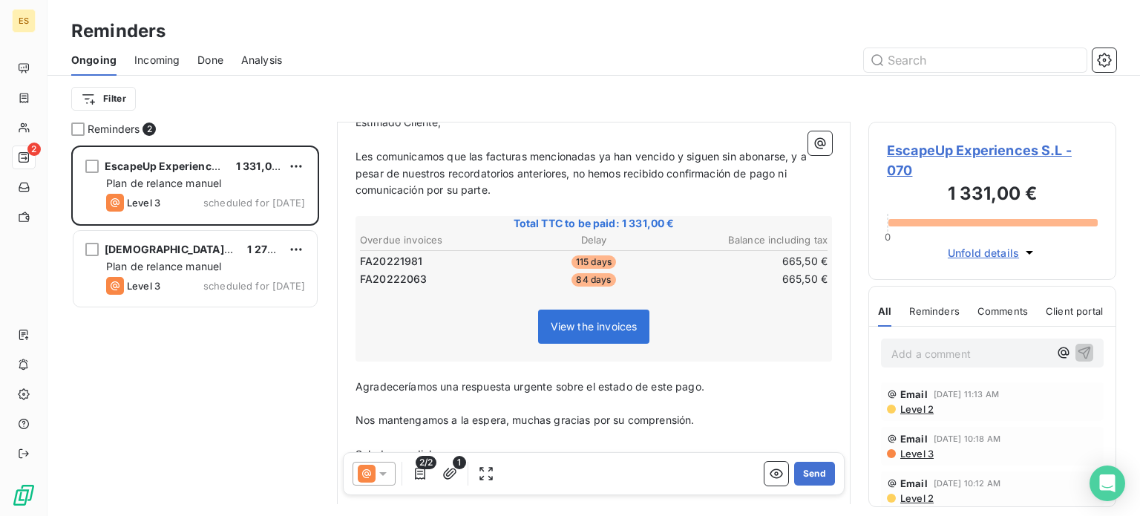
scroll to position [291, 0]
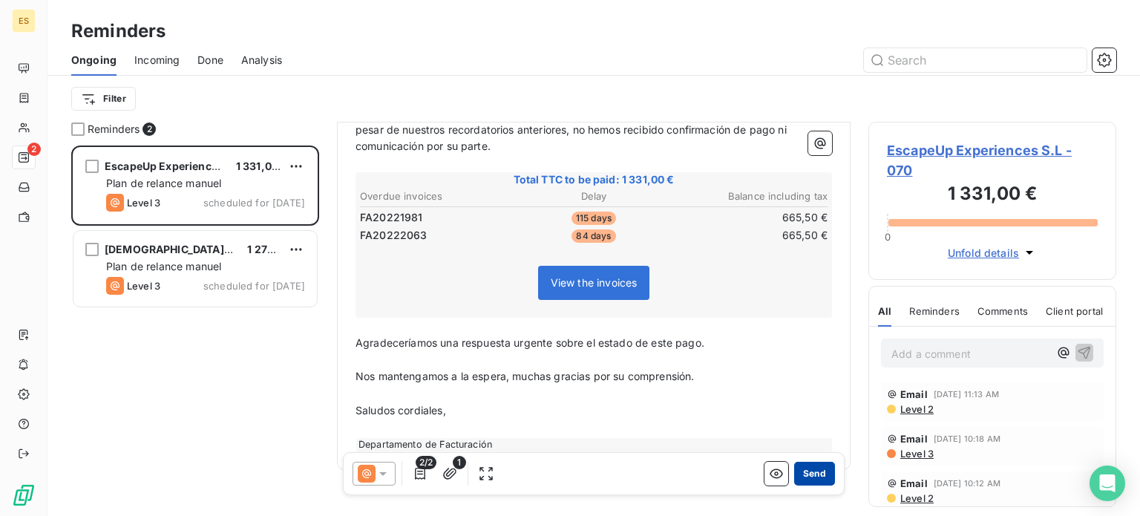
click at [807, 473] on button "Send" at bounding box center [814, 474] width 41 height 24
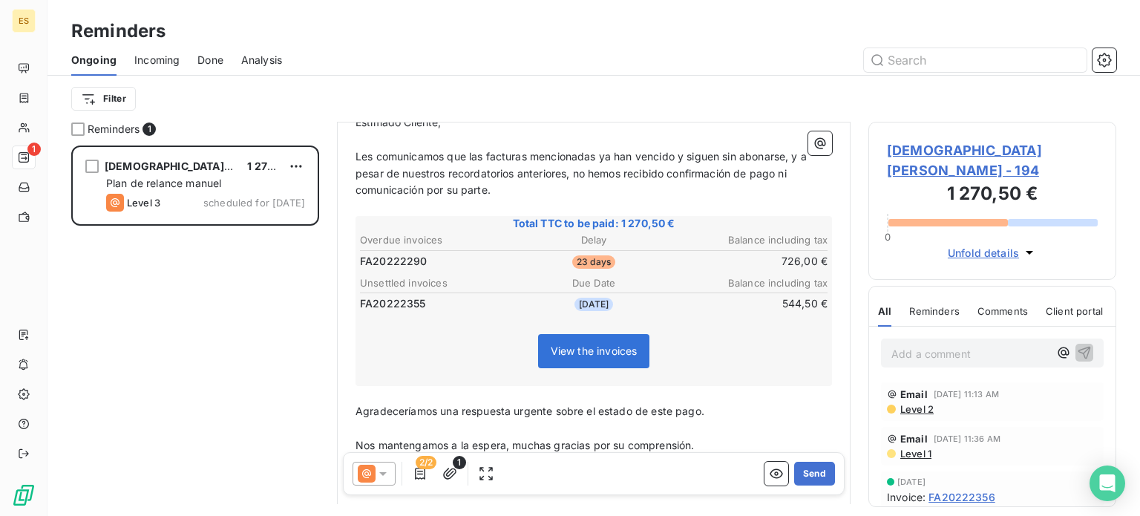
scroll to position [47, 0]
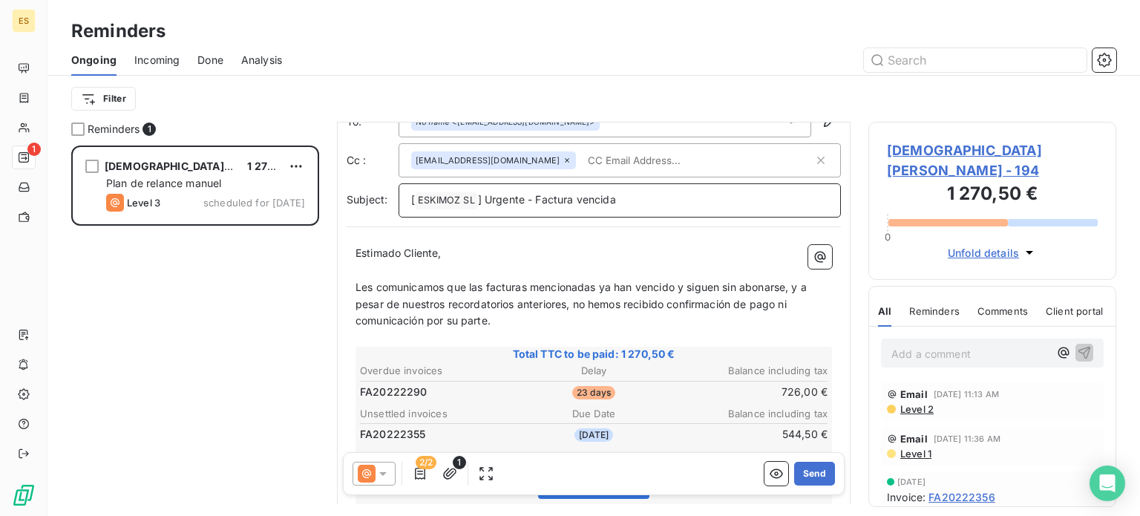
drag, startPoint x: 572, startPoint y: 195, endPoint x: 609, endPoint y: 260, distance: 74.7
click at [572, 196] on span "] Urgente - Factura vencida" at bounding box center [547, 199] width 138 height 13
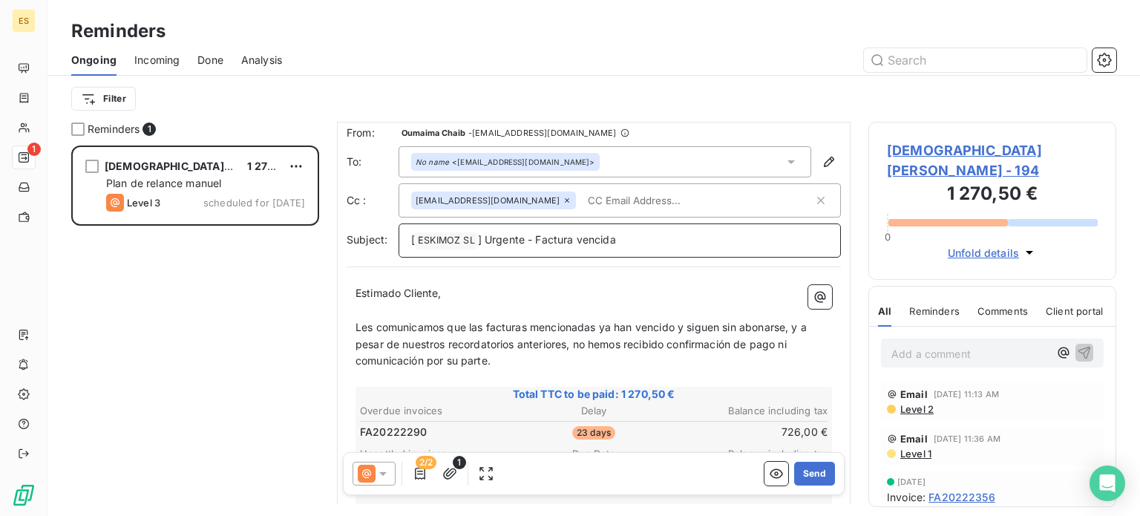
scroll to position [0, 0]
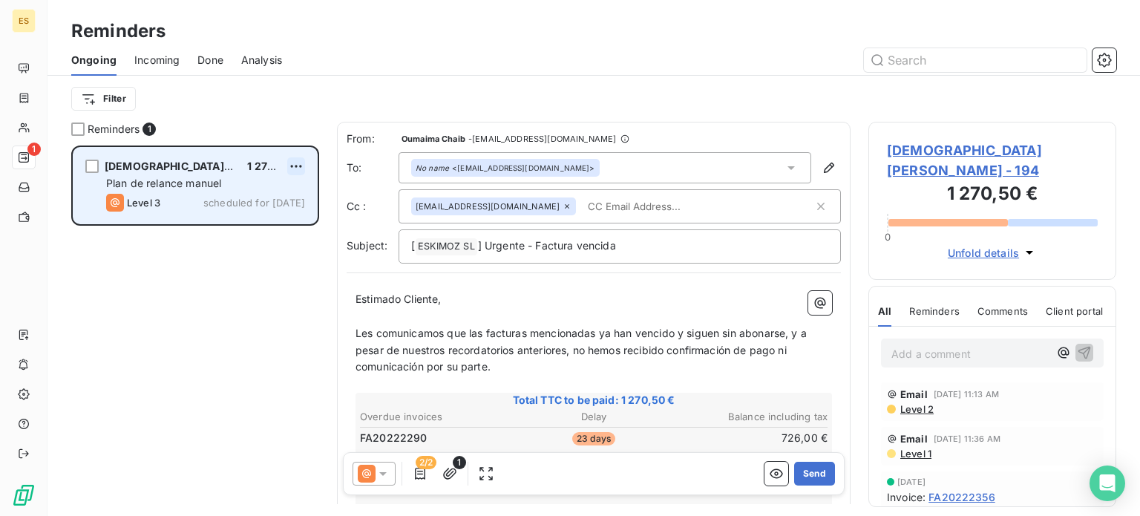
click at [303, 164] on html "ES 1 Reminders Ongoing Incoming Done Analysis Filter Reminders 1 [DEMOGRAPHIC_D…" at bounding box center [570, 258] width 1140 height 516
click at [237, 189] on div "Reschedule this action" at bounding box center [232, 196] width 129 height 24
select select "7"
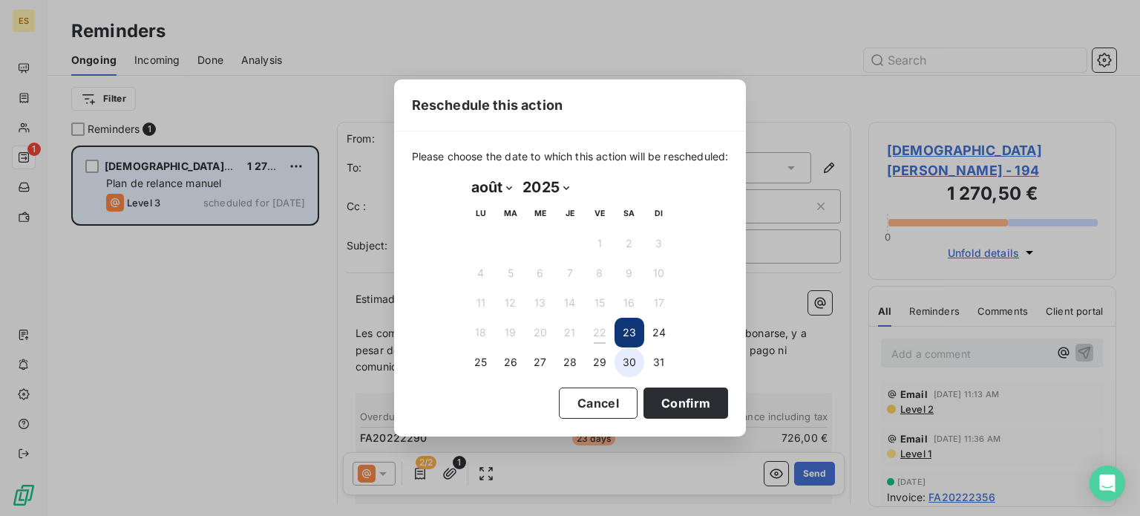
click at [626, 359] on button "30" at bounding box center [629, 362] width 30 height 30
click at [678, 408] on button "Confirm" at bounding box center [685, 402] width 85 height 31
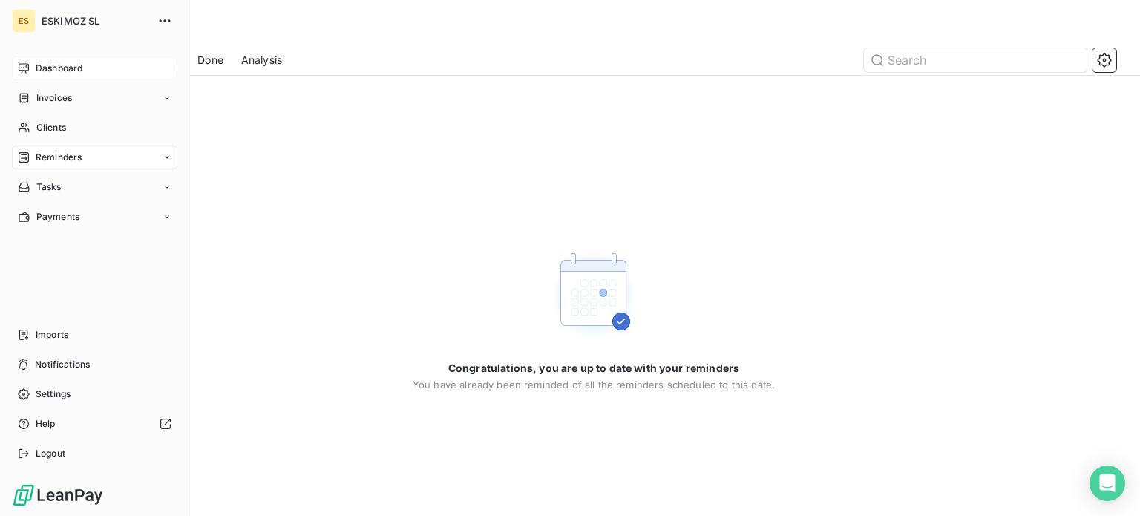
click at [50, 74] on span "Dashboard" at bounding box center [59, 68] width 47 height 13
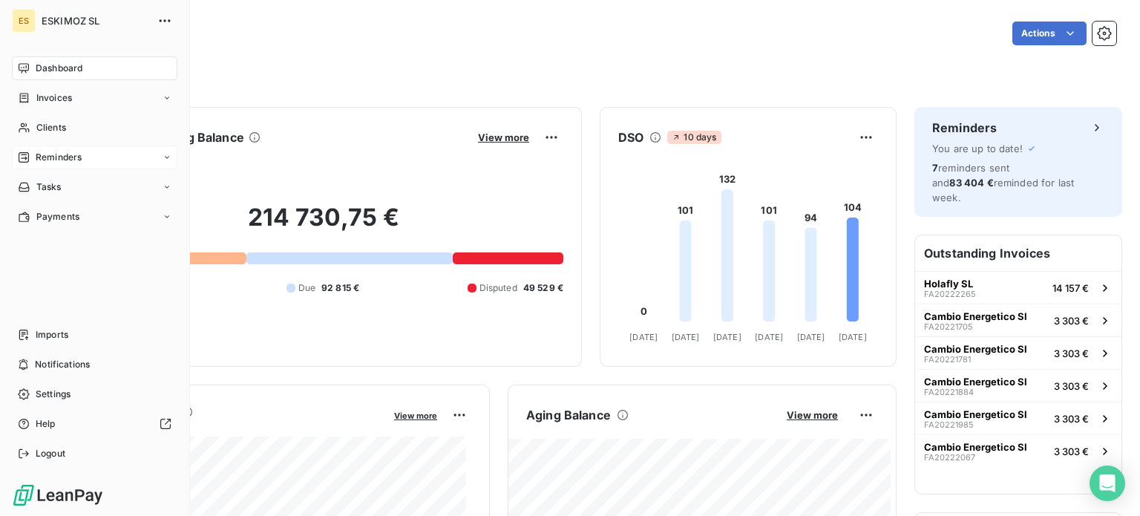
click at [96, 158] on div "Reminders" at bounding box center [94, 157] width 165 height 24
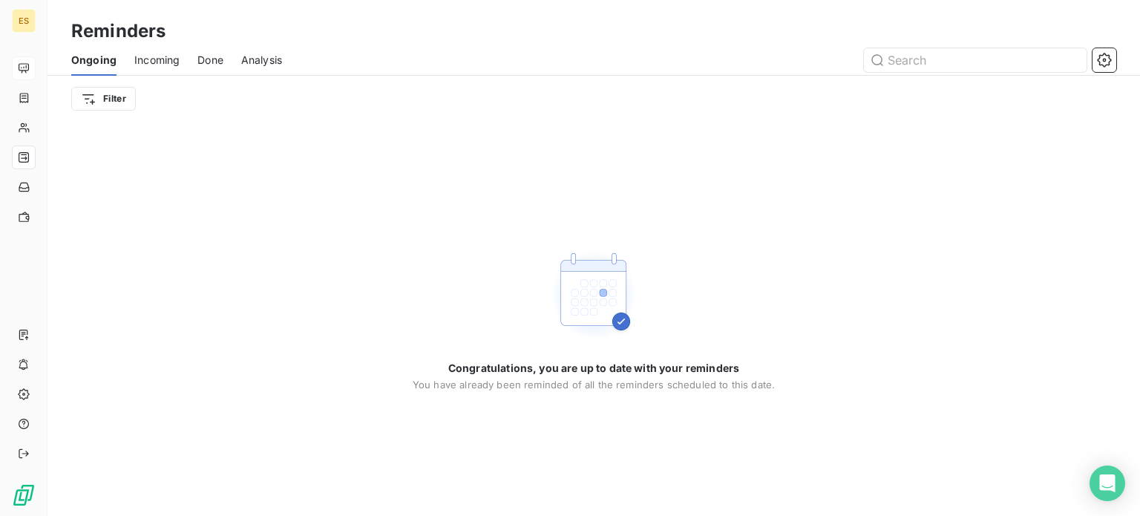
drag, startPoint x: 179, startPoint y: 59, endPoint x: 187, endPoint y: 65, distance: 10.1
click at [184, 63] on div "Ongoing Incoming Done Analysis" at bounding box center [593, 60] width 1092 height 31
click at [207, 59] on span "Done" at bounding box center [210, 60] width 26 height 15
